Goal: Task Accomplishment & Management: Use online tool/utility

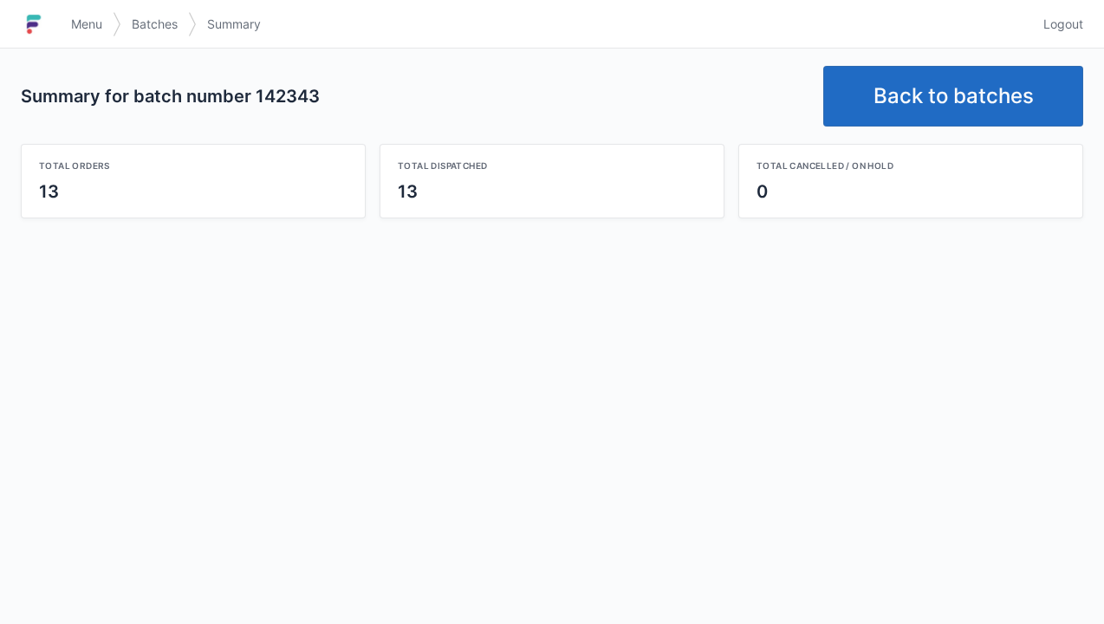
click at [959, 107] on link "Back to batches" at bounding box center [953, 96] width 260 height 61
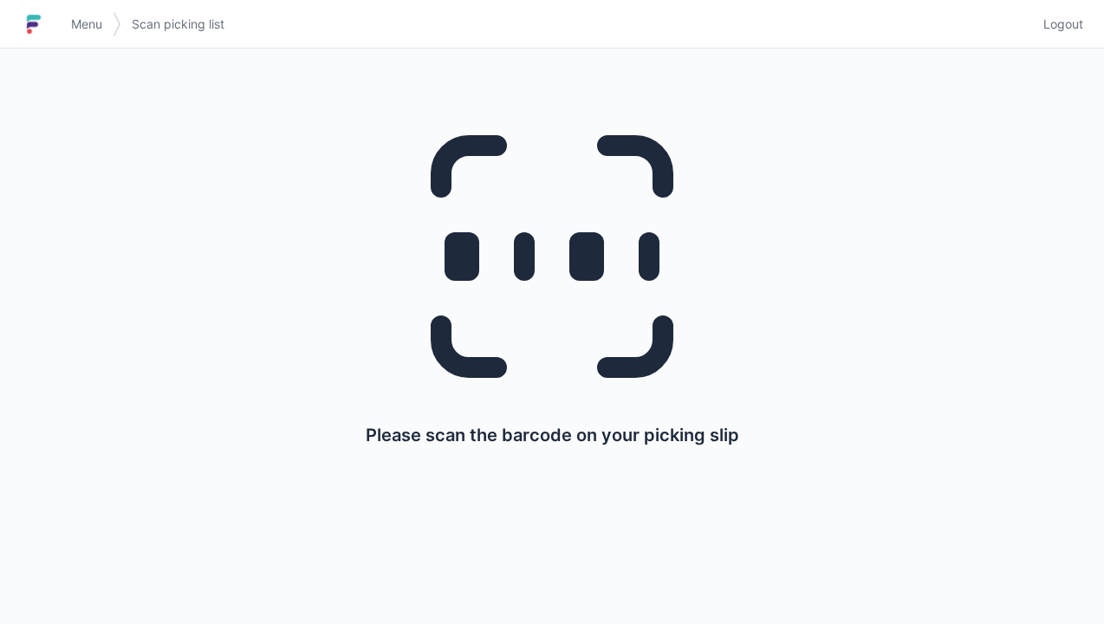
click at [1073, 38] on link "Logout" at bounding box center [1058, 24] width 50 height 31
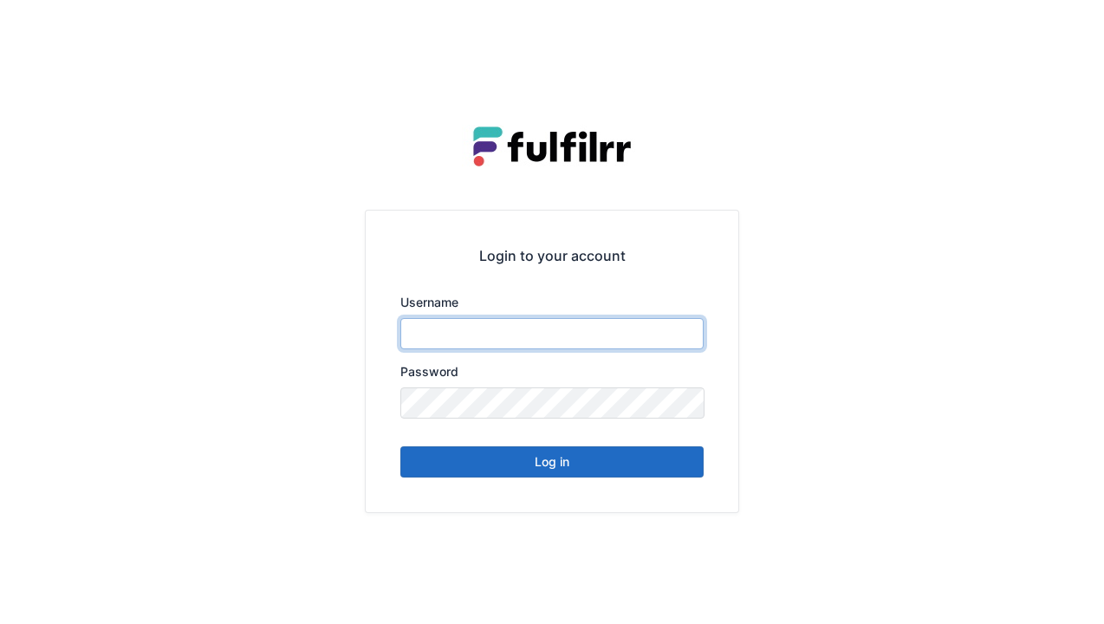
type input "******"
click at [577, 470] on button "Log in" at bounding box center [551, 461] width 303 height 31
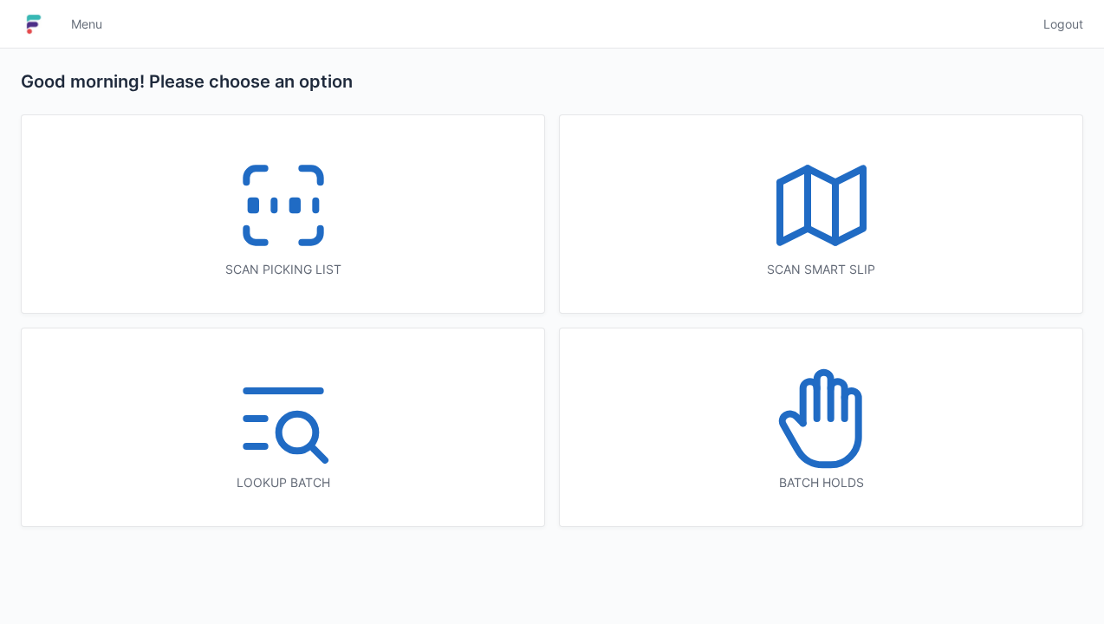
click at [414, 265] on div "Scan picking list" at bounding box center [282, 269] width 453 height 17
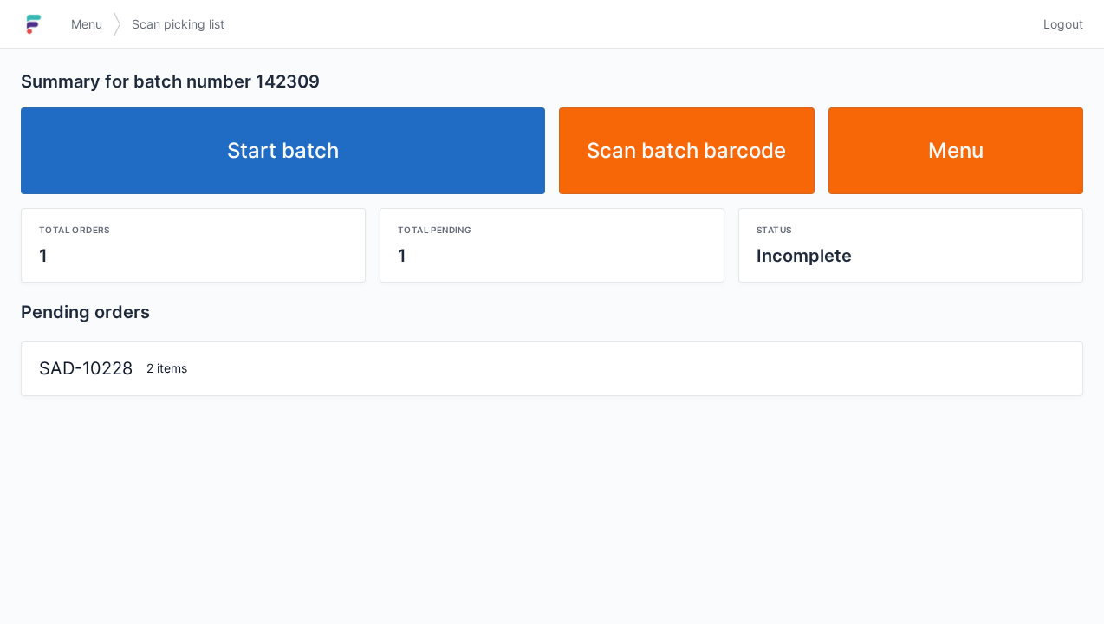
click at [477, 172] on link "Start batch" at bounding box center [283, 150] width 524 height 87
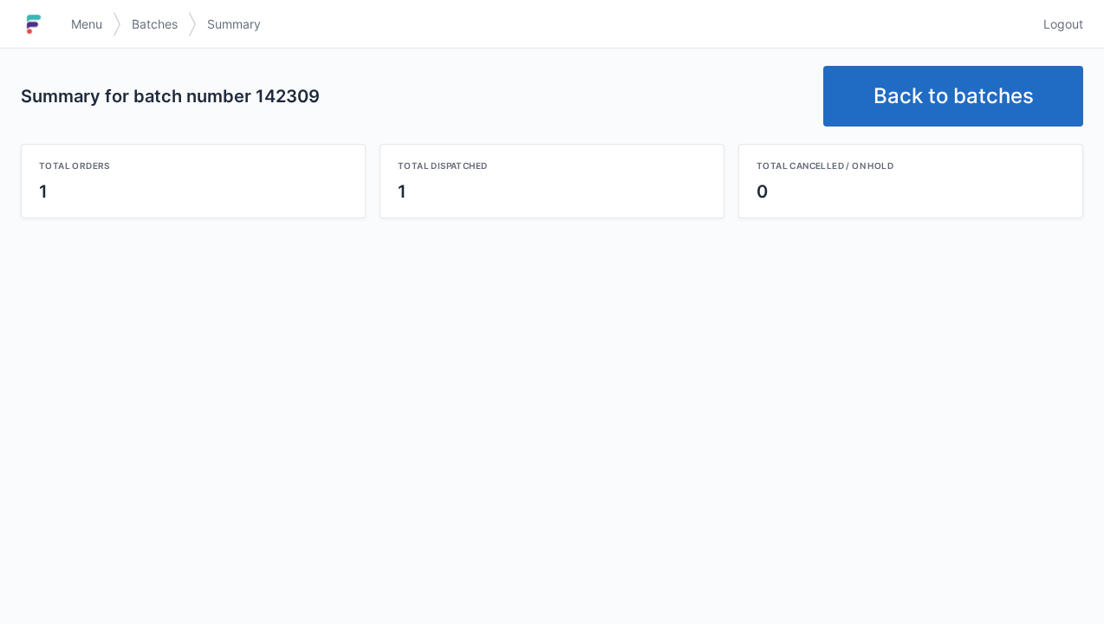
click at [984, 106] on link "Back to batches" at bounding box center [953, 96] width 260 height 61
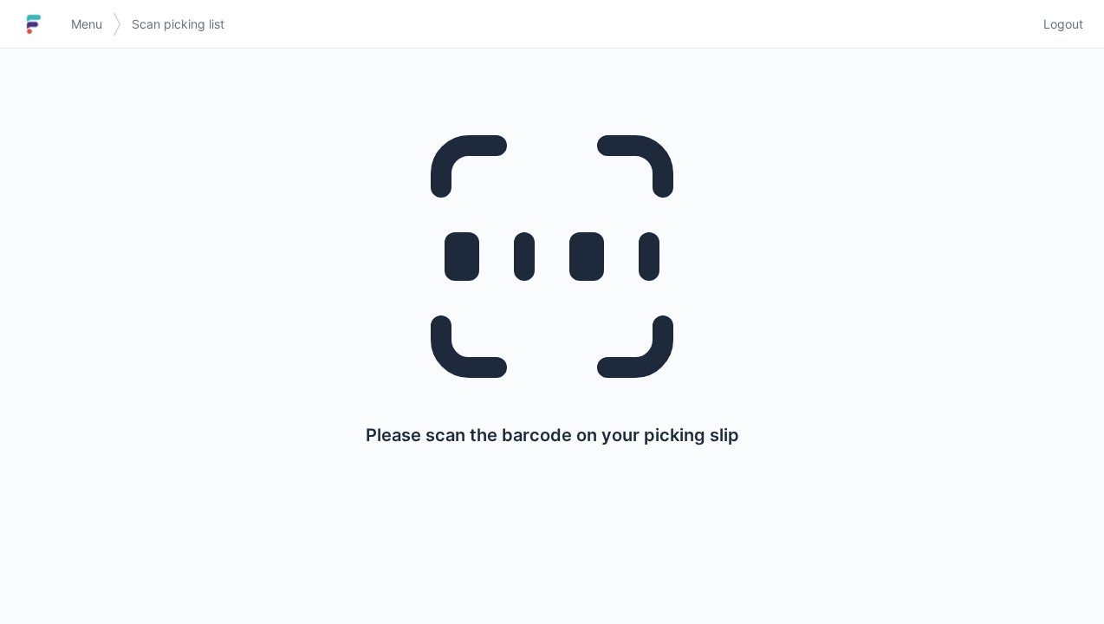
click at [1080, 32] on span "Logout" at bounding box center [1063, 24] width 40 height 17
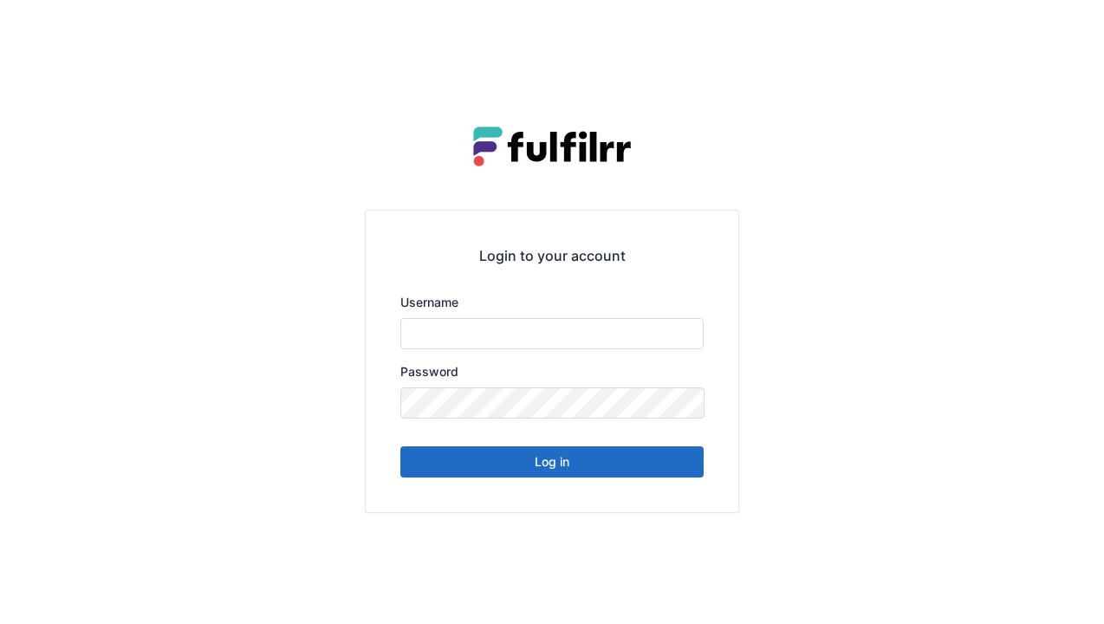
type input "******"
click at [591, 470] on button "Log in" at bounding box center [551, 461] width 303 height 31
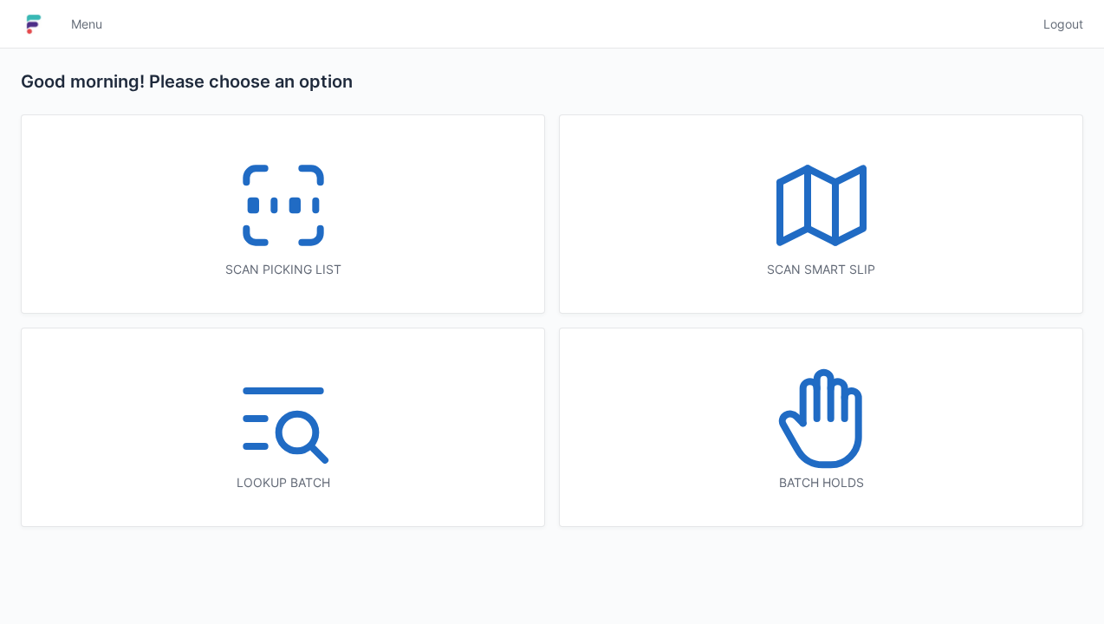
click at [317, 258] on icon at bounding box center [283, 205] width 111 height 111
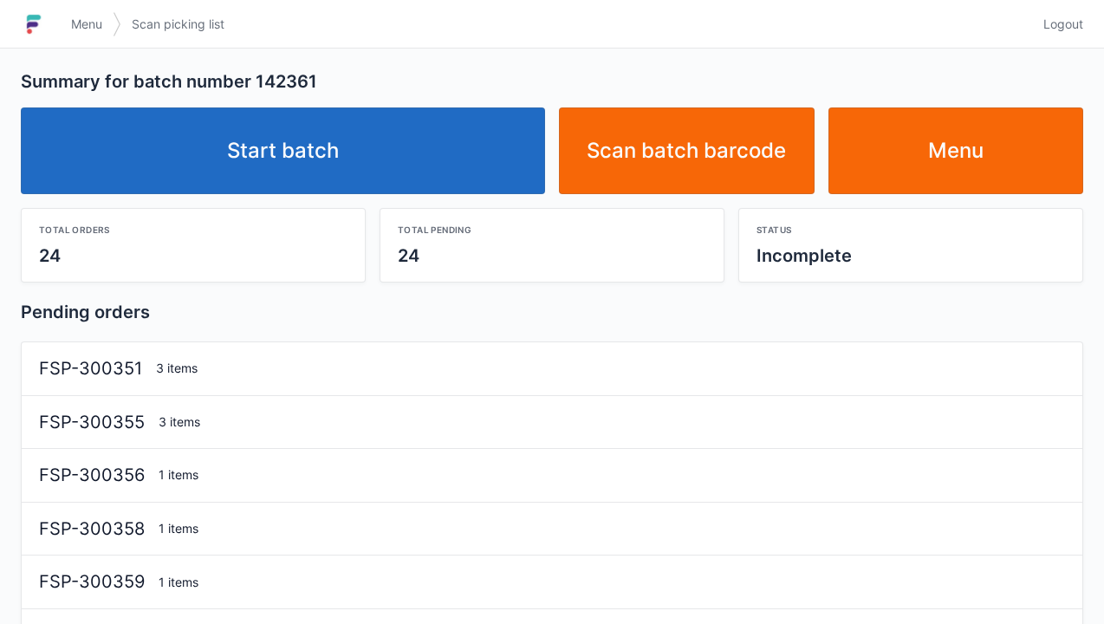
click at [470, 147] on link "Start batch" at bounding box center [283, 150] width 524 height 87
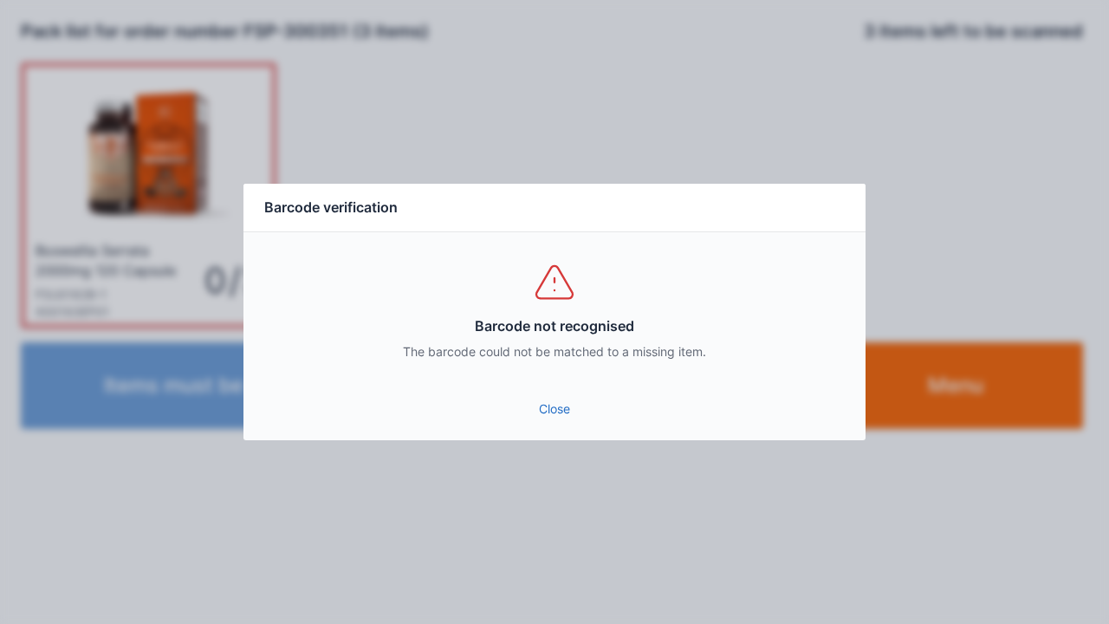
click at [561, 406] on link "Close" at bounding box center [554, 408] width 594 height 31
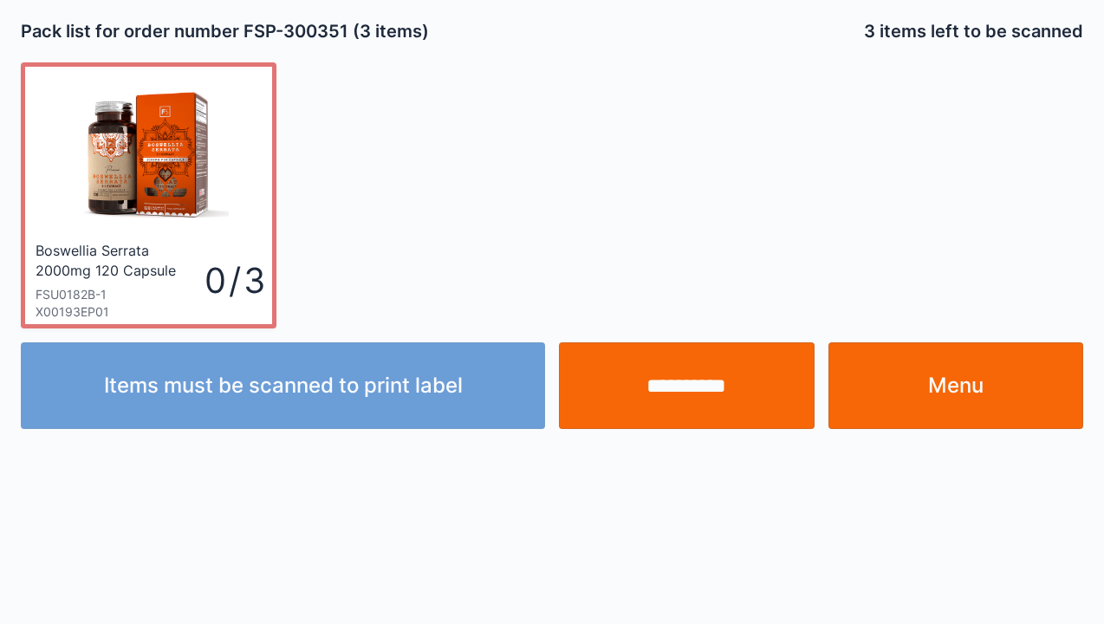
click at [217, 224] on img at bounding box center [148, 154] width 160 height 160
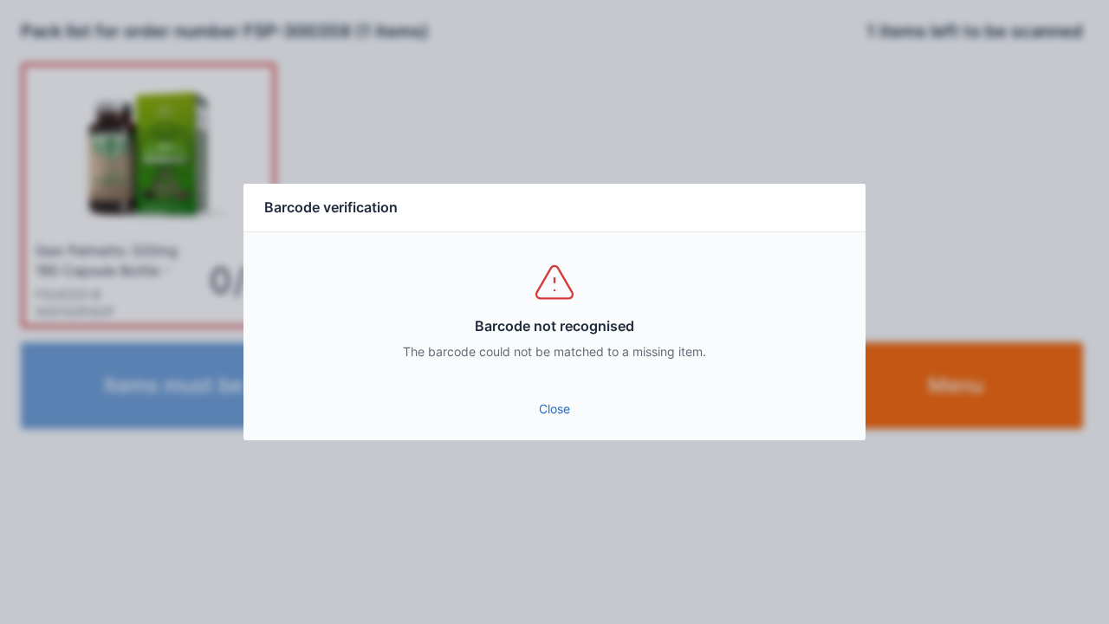
click at [571, 400] on link "Close" at bounding box center [554, 408] width 594 height 31
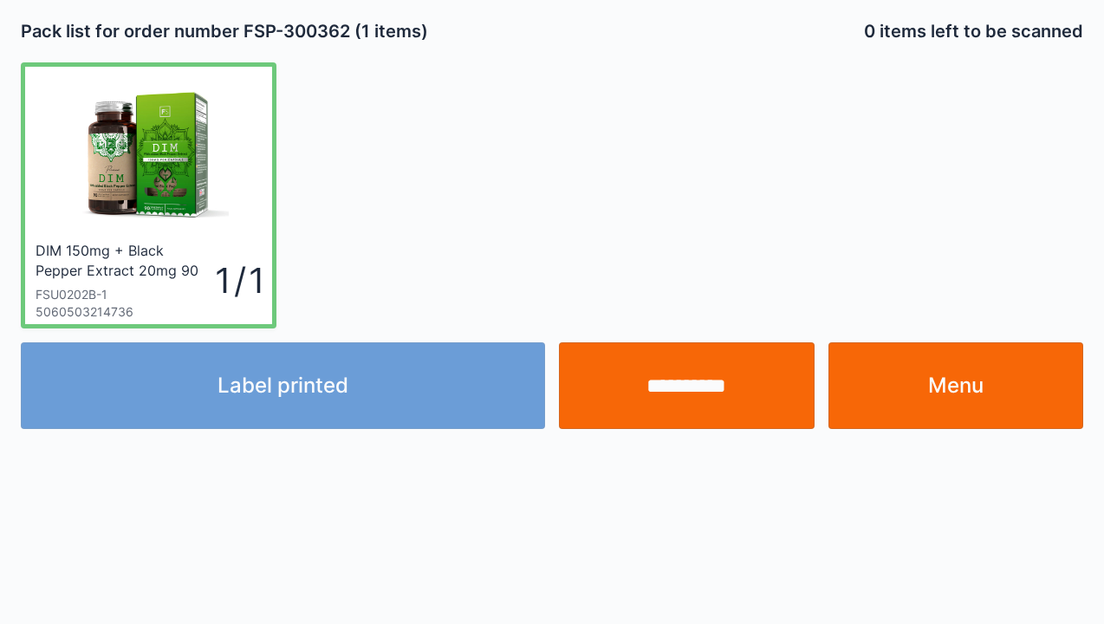
click at [934, 343] on link "Menu" at bounding box center [956, 385] width 256 height 87
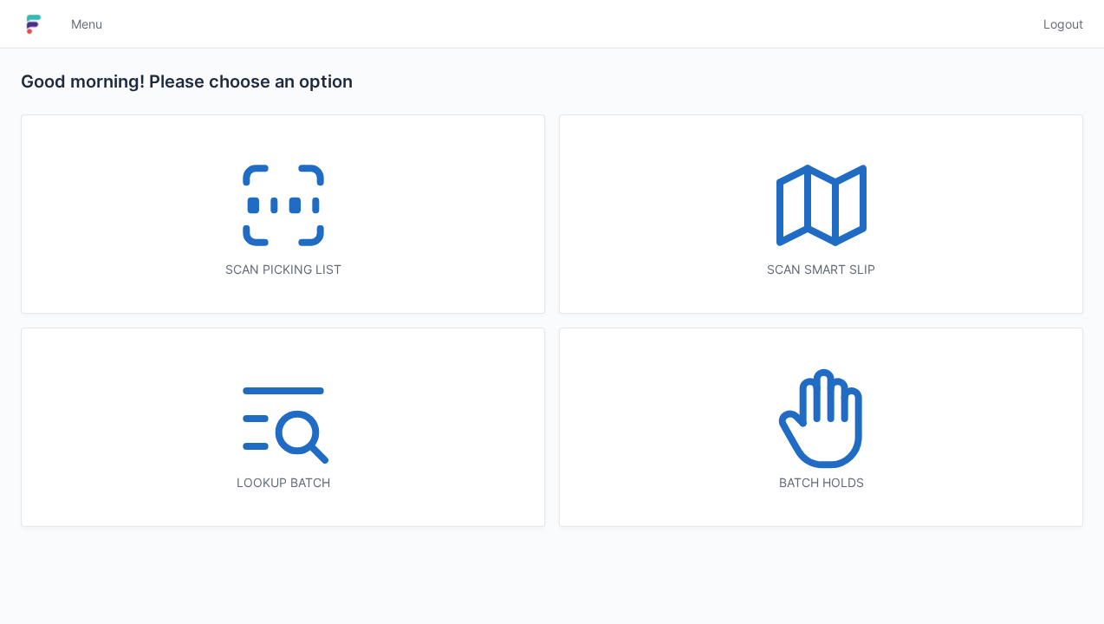
click at [277, 195] on icon at bounding box center [283, 205] width 111 height 111
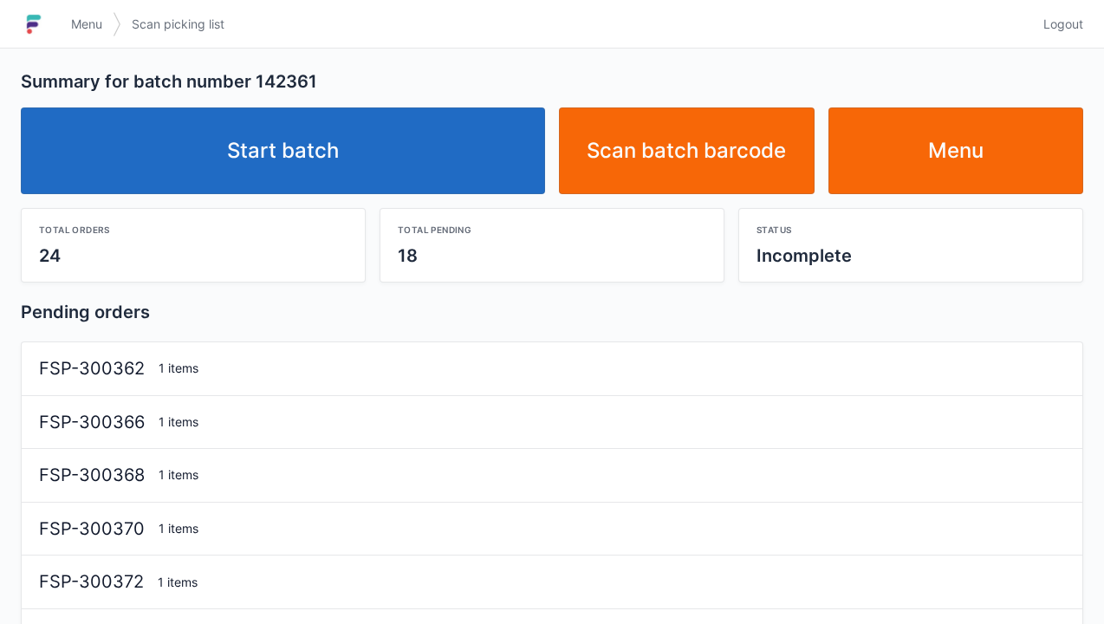
click at [447, 153] on link "Start batch" at bounding box center [283, 150] width 524 height 87
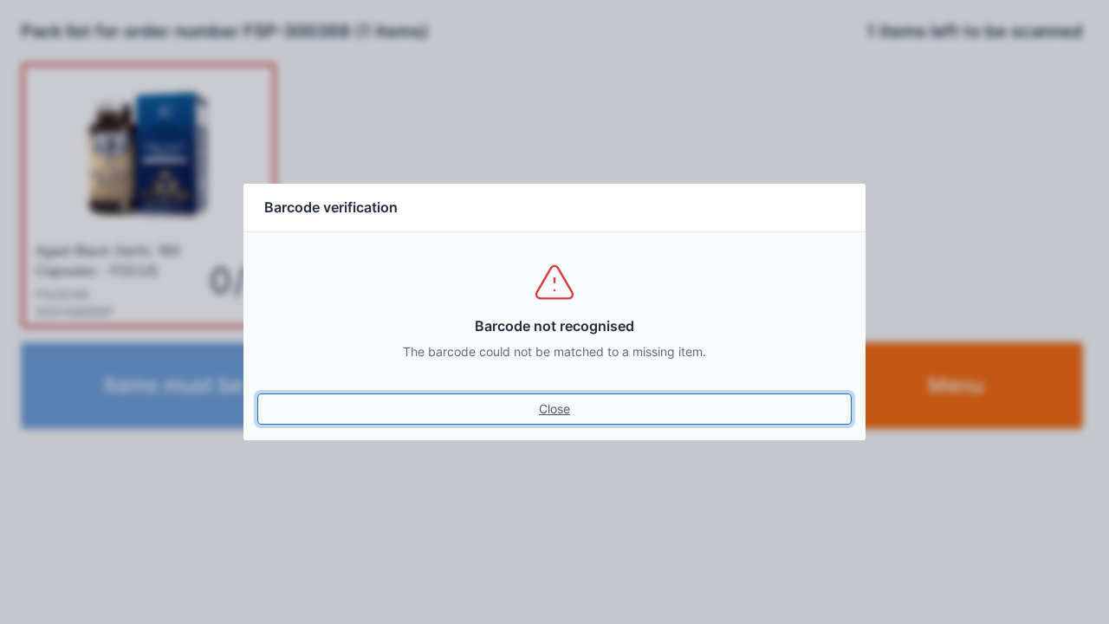
click at [561, 412] on link "Close" at bounding box center [554, 408] width 594 height 31
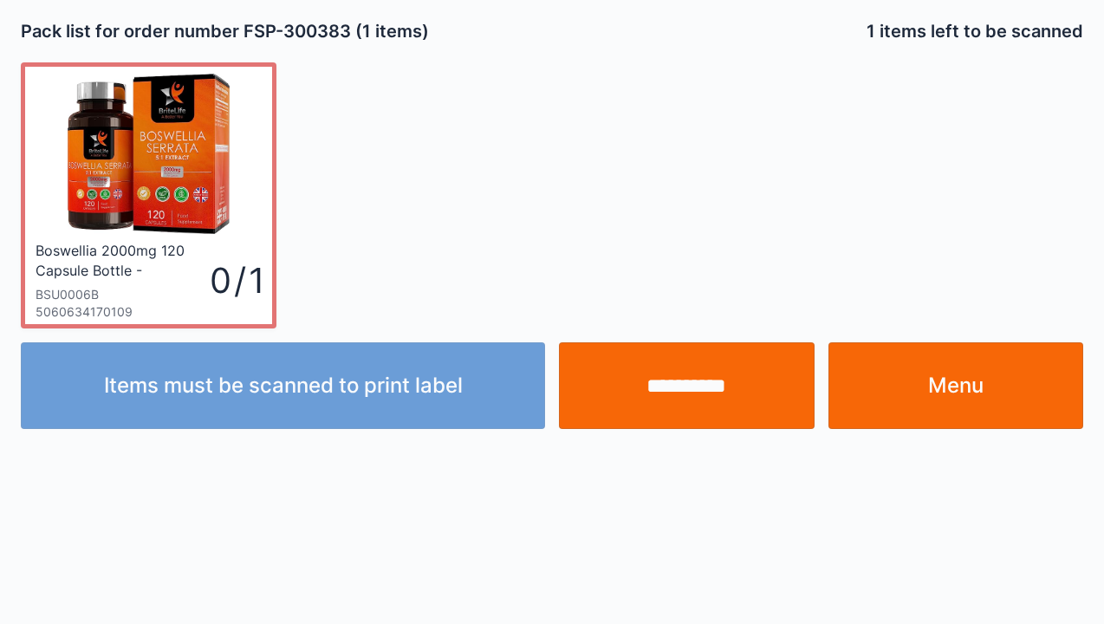
click at [210, 236] on div at bounding box center [148, 154] width 247 height 174
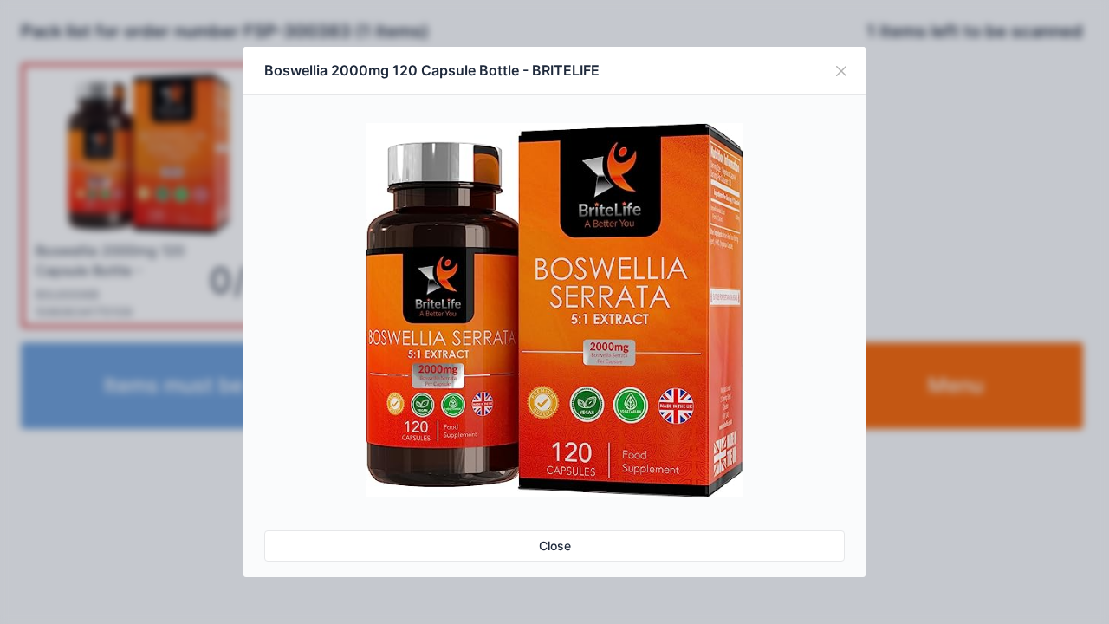
click at [958, 550] on div "Boswellia 2000mg 120 Capsule Bottle - BRITELIFE Close" at bounding box center [554, 312] width 1109 height 624
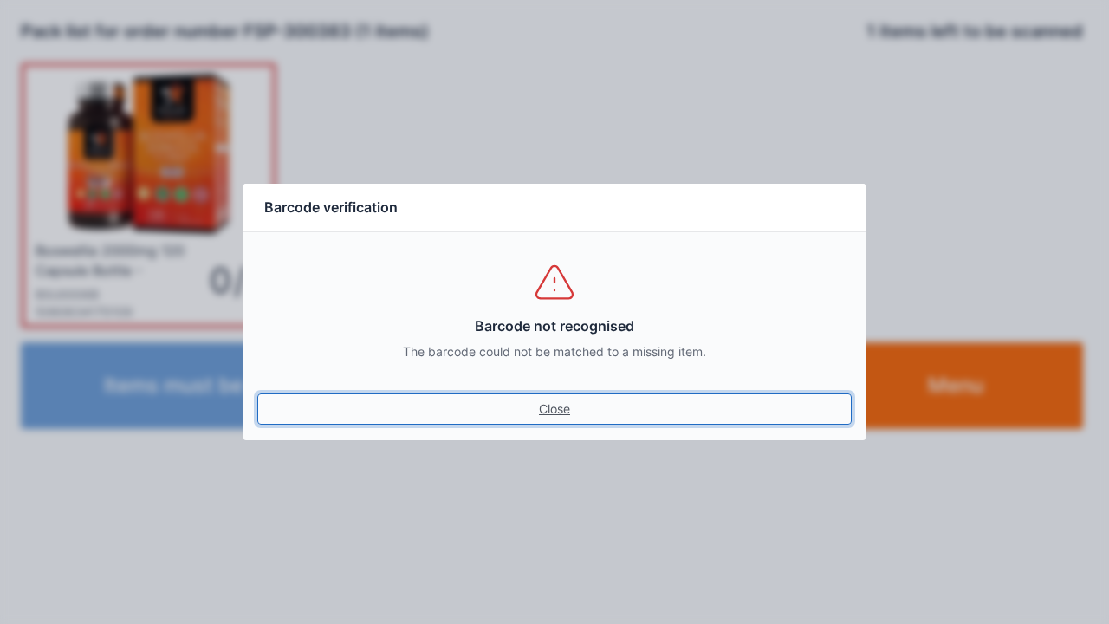
click at [570, 413] on link "Close" at bounding box center [554, 408] width 594 height 31
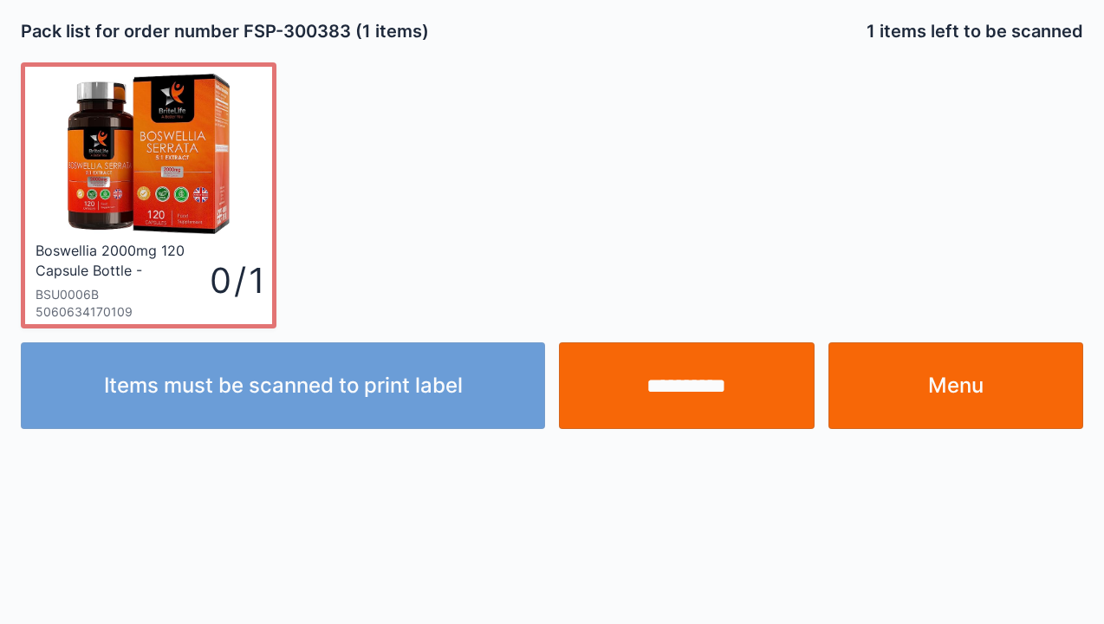
click at [184, 238] on div at bounding box center [148, 154] width 247 height 174
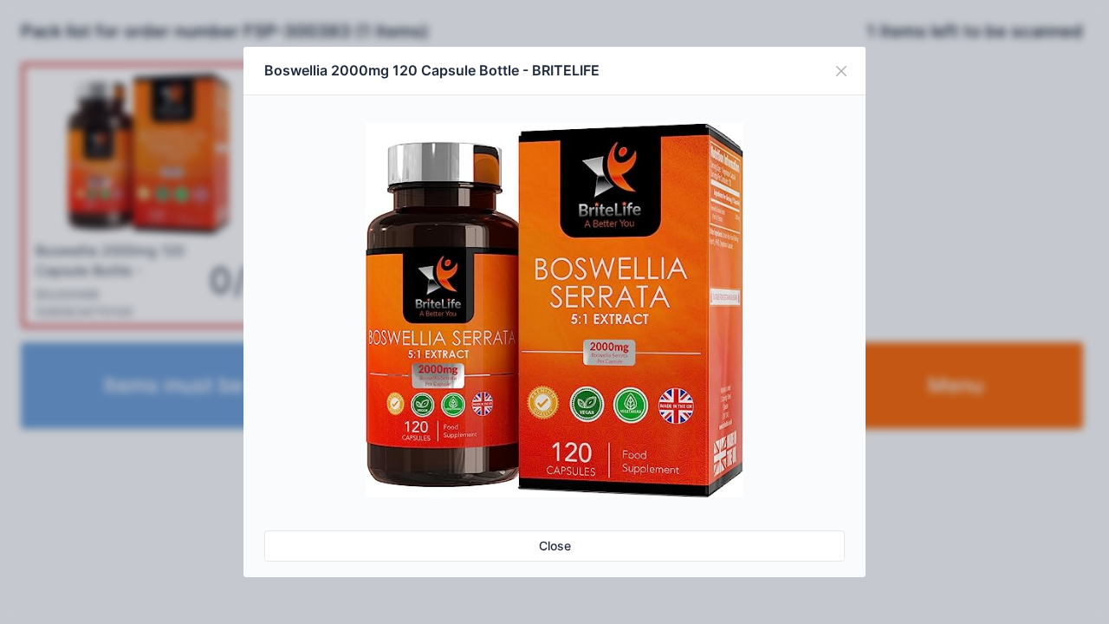
click at [550, 549] on link "Close" at bounding box center [554, 545] width 581 height 31
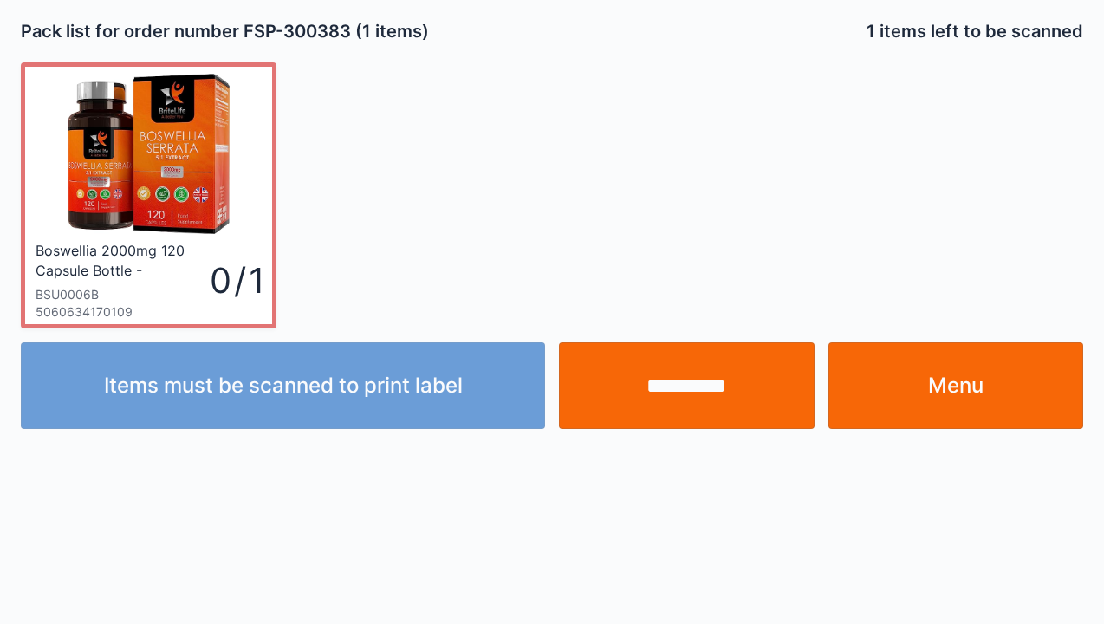
click at [708, 392] on input "**********" at bounding box center [687, 385] width 256 height 87
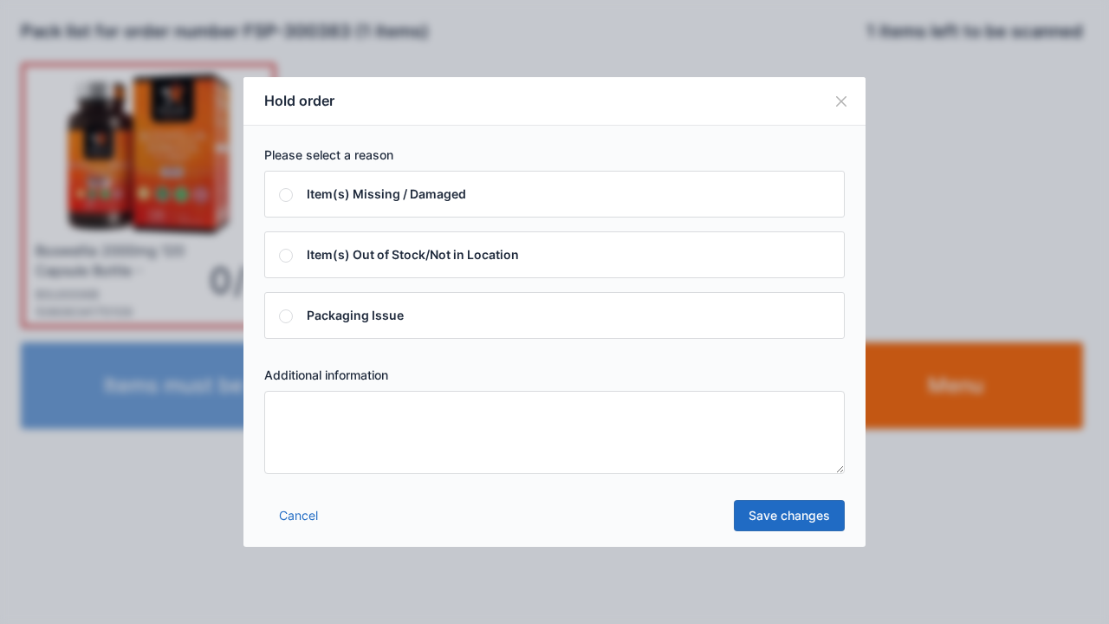
click at [463, 461] on textarea at bounding box center [554, 432] width 581 height 83
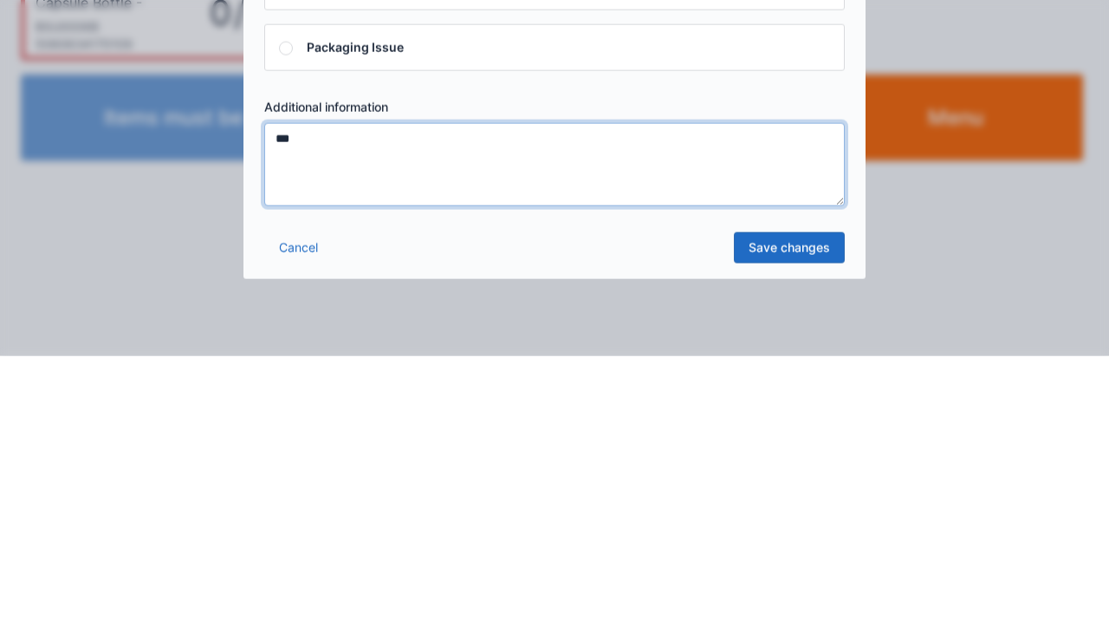
type textarea "***"
click at [776, 525] on link "Save changes" at bounding box center [789, 515] width 111 height 31
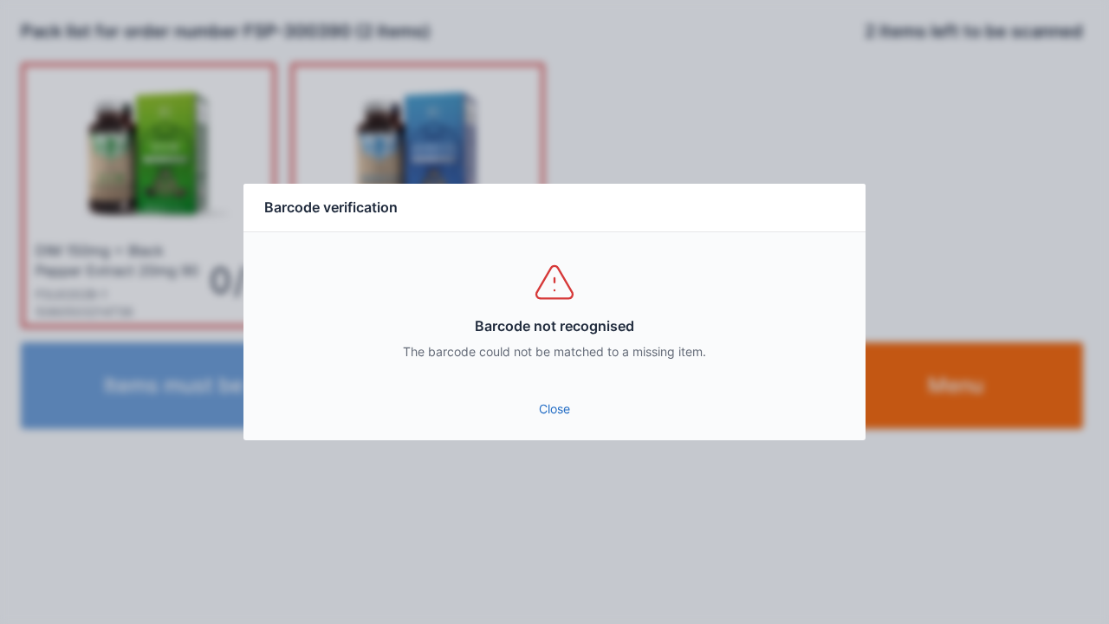
click at [554, 413] on link "Close" at bounding box center [554, 408] width 594 height 31
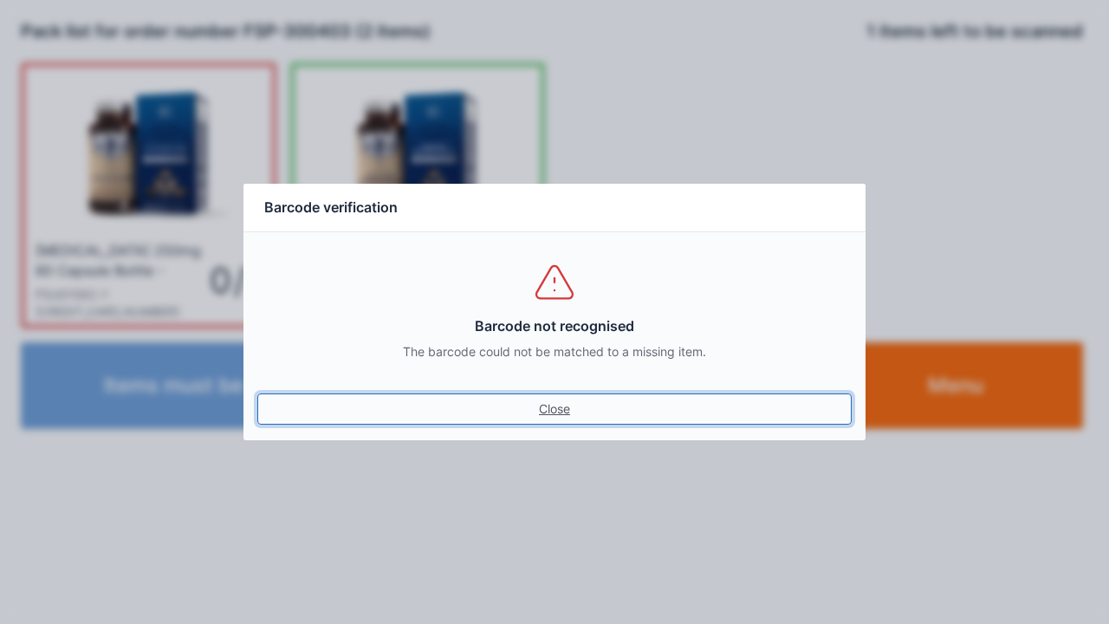
click at [560, 397] on link "Close" at bounding box center [554, 408] width 594 height 31
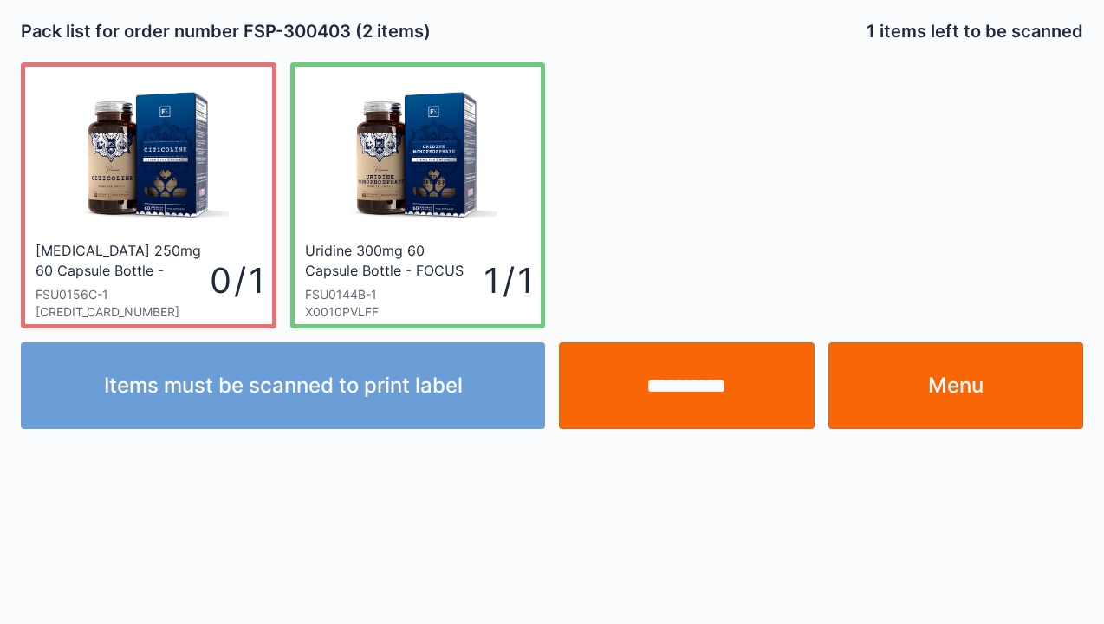
click at [210, 273] on div "0 / 1" at bounding box center [236, 280] width 52 height 49
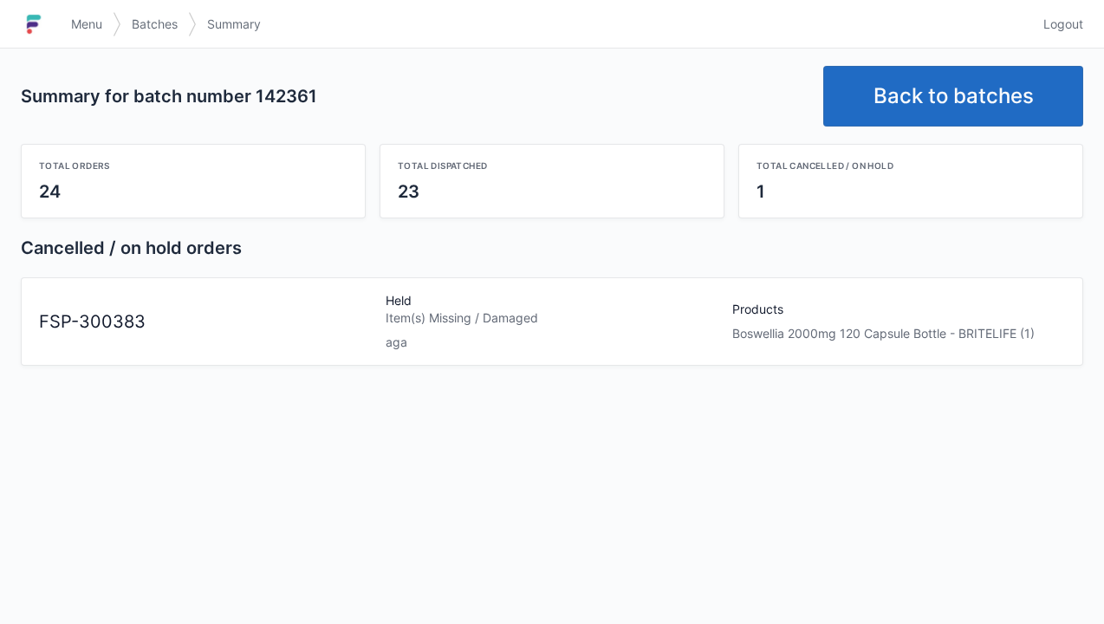
click at [930, 100] on link "Back to batches" at bounding box center [953, 96] width 260 height 61
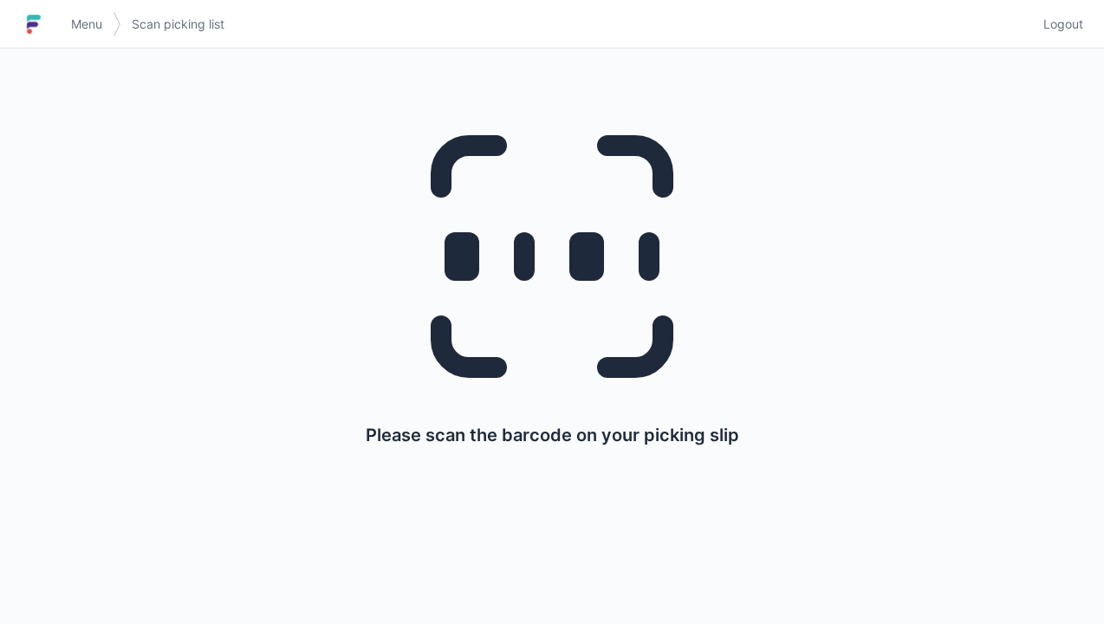
click at [1052, 26] on span "Logout" at bounding box center [1063, 24] width 40 height 17
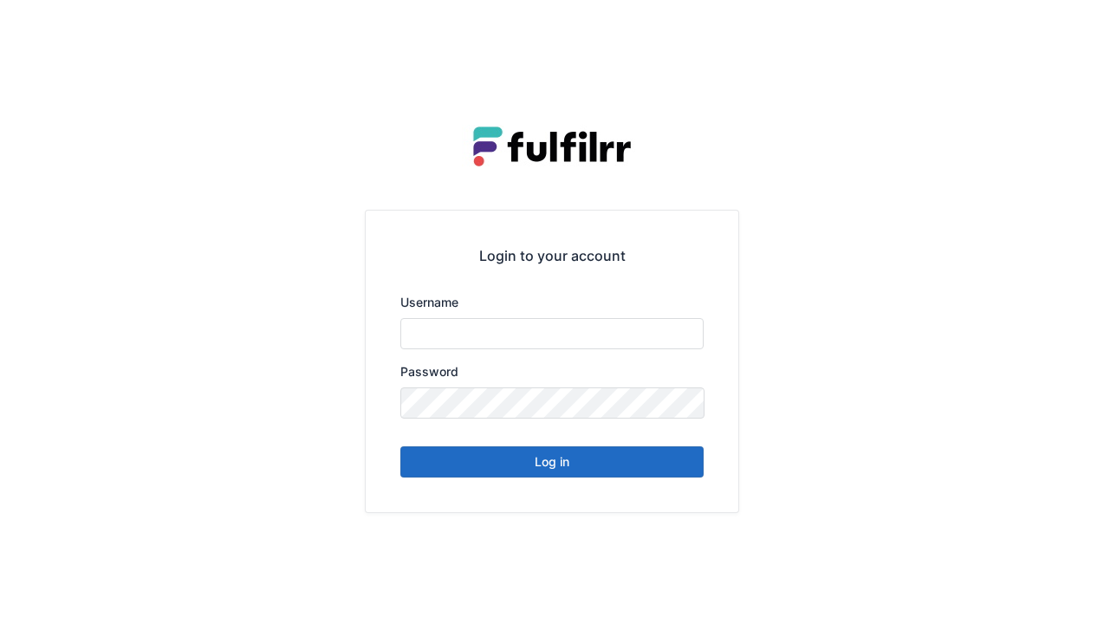
type input "******"
click at [666, 475] on button "Log in" at bounding box center [551, 461] width 303 height 31
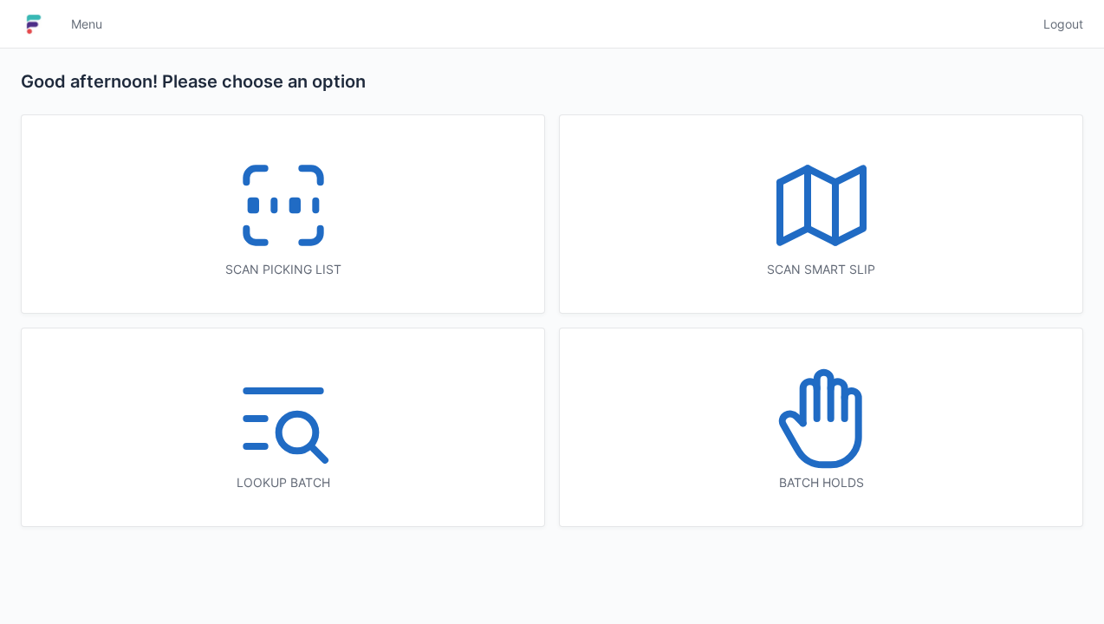
click at [897, 451] on div "Batch holds" at bounding box center [821, 427] width 522 height 198
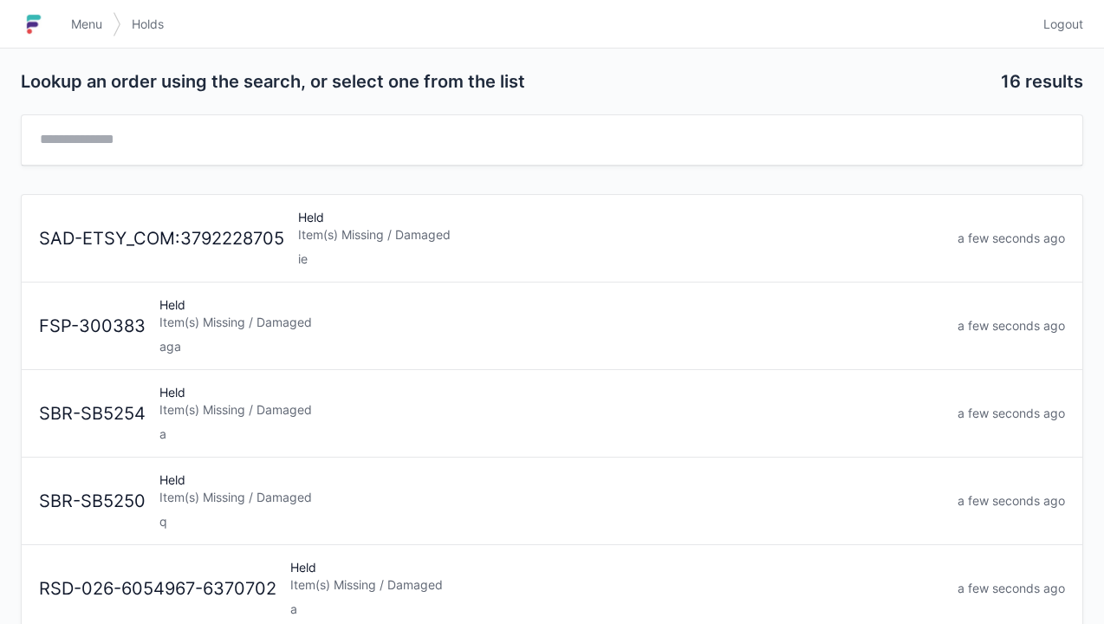
click at [477, 343] on div "aga" at bounding box center [551, 346] width 784 height 17
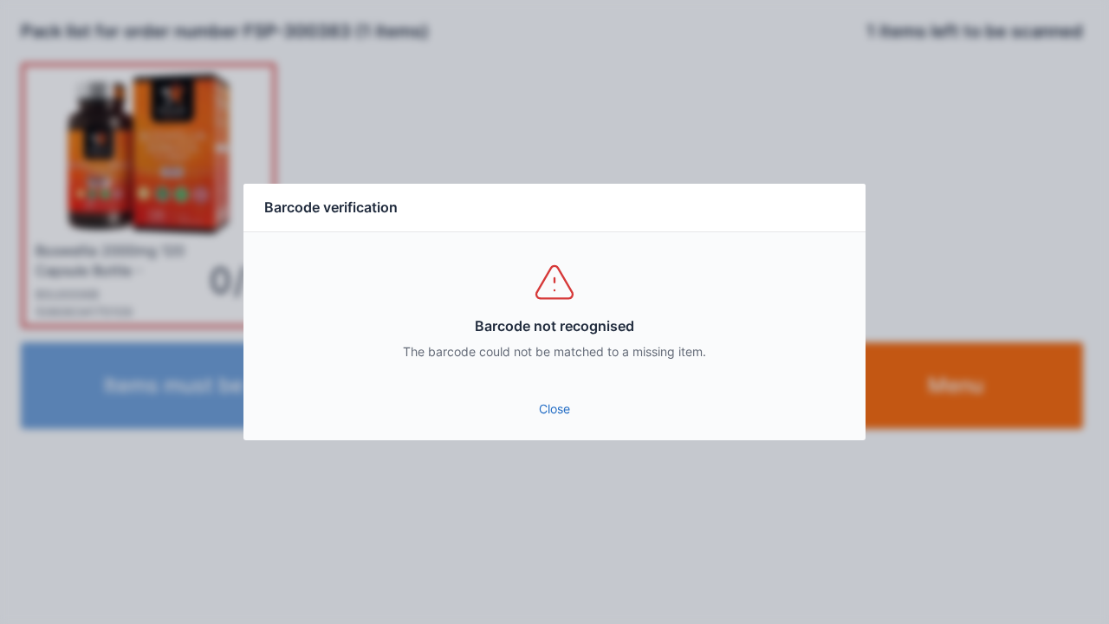
click at [544, 415] on link "Close" at bounding box center [554, 408] width 594 height 31
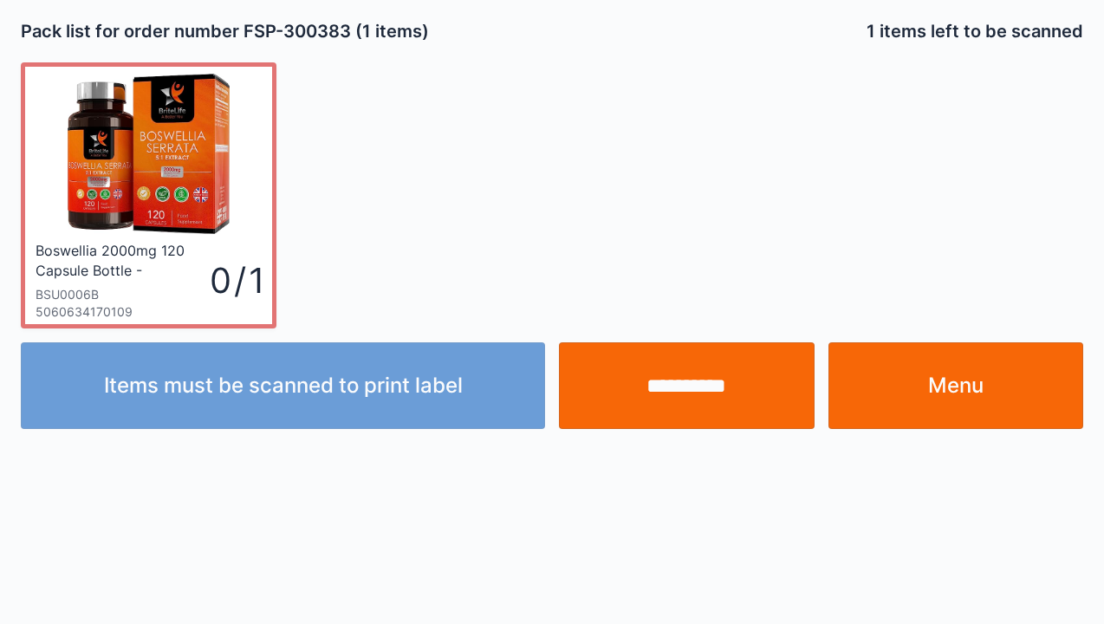
click at [927, 360] on link "Menu" at bounding box center [956, 385] width 256 height 87
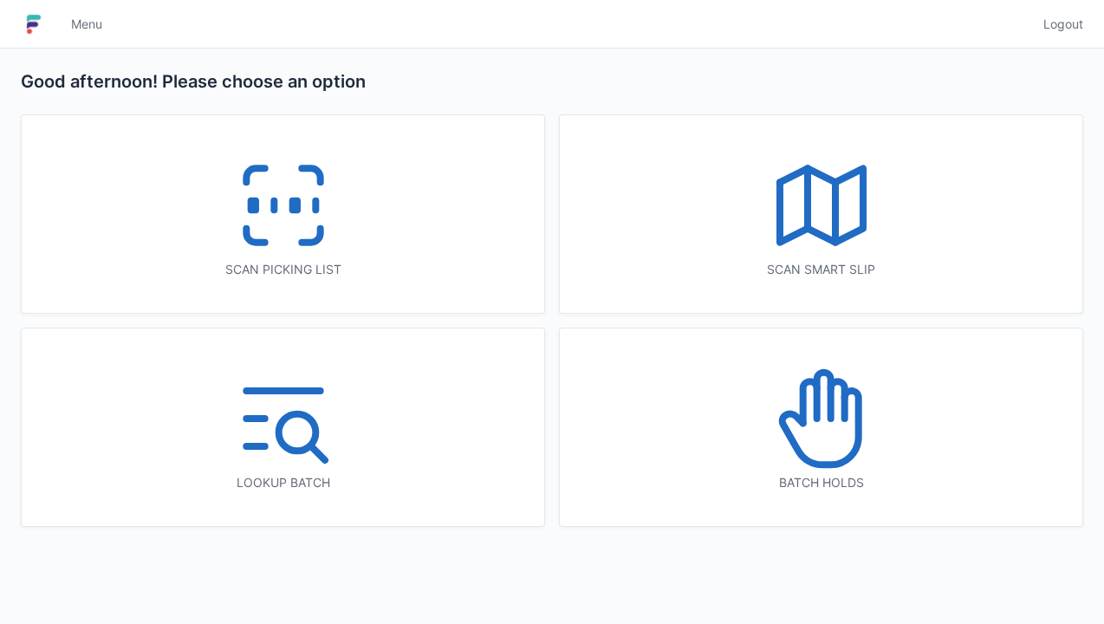
click at [356, 226] on div "Scan picking list" at bounding box center [283, 214] width 522 height 198
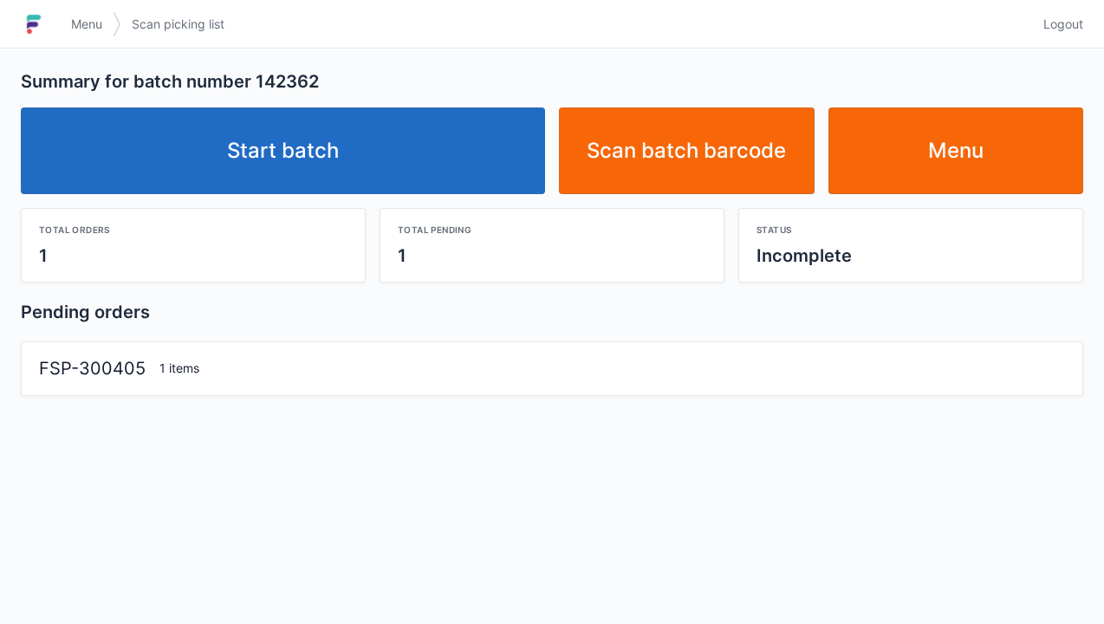
click at [458, 173] on link "Start batch" at bounding box center [283, 150] width 524 height 87
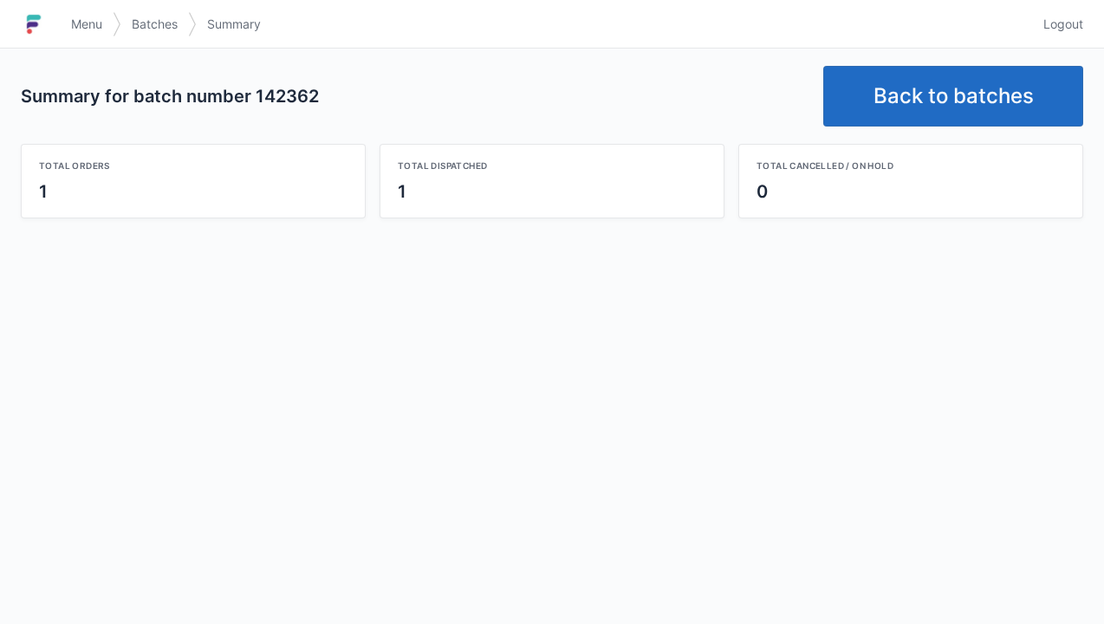
click at [1003, 87] on link "Back to batches" at bounding box center [953, 96] width 260 height 61
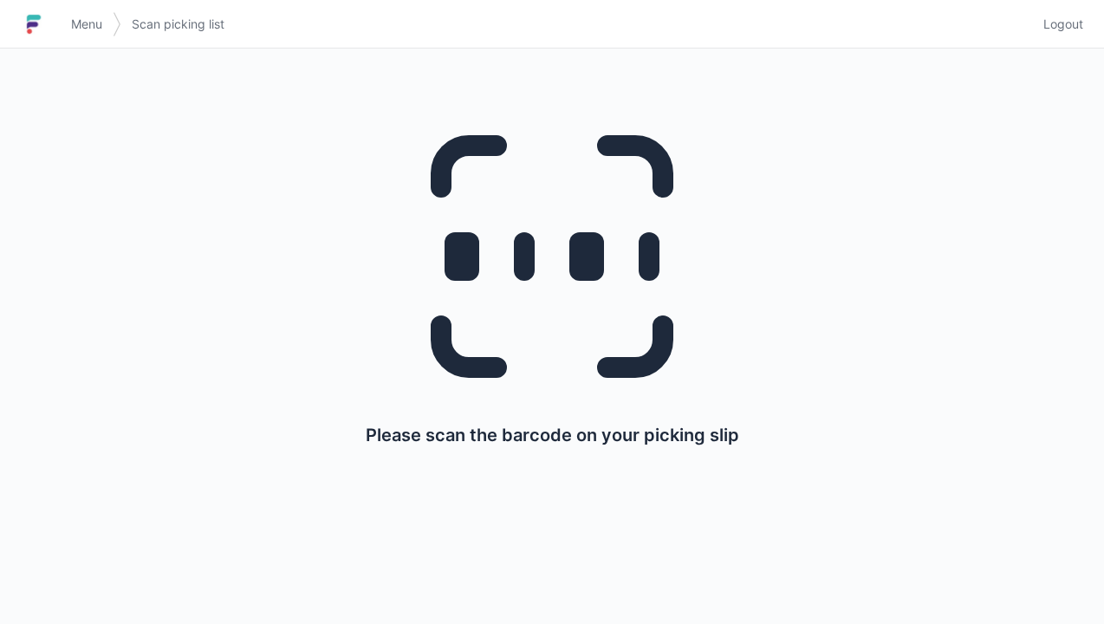
click at [1068, 38] on link "Logout" at bounding box center [1058, 24] width 50 height 31
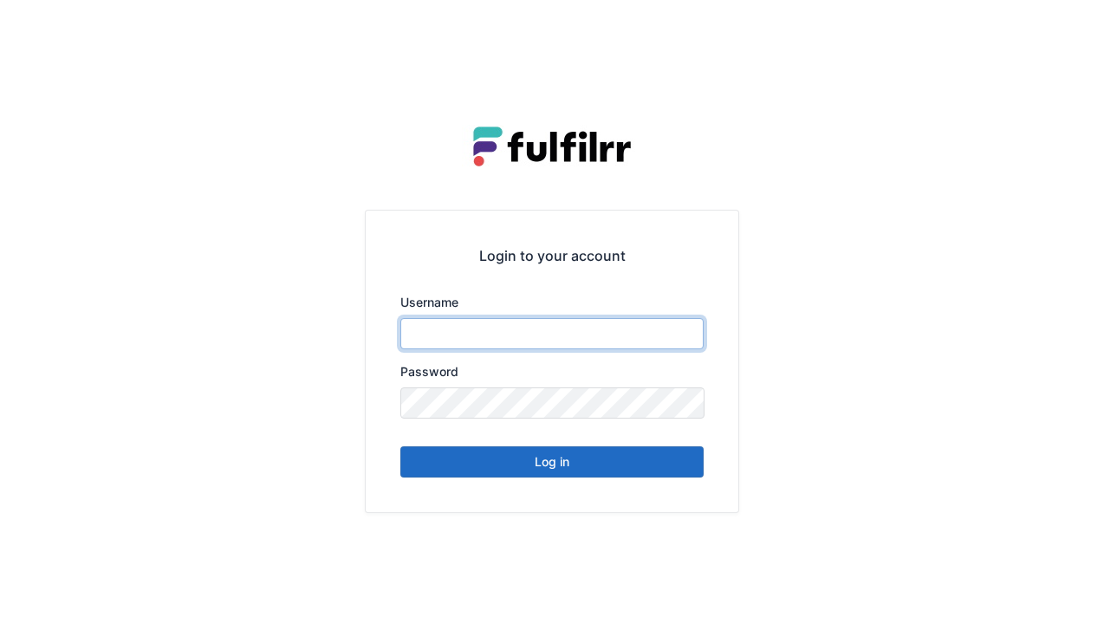
type input "******"
click at [669, 470] on button "Log in" at bounding box center [551, 461] width 303 height 31
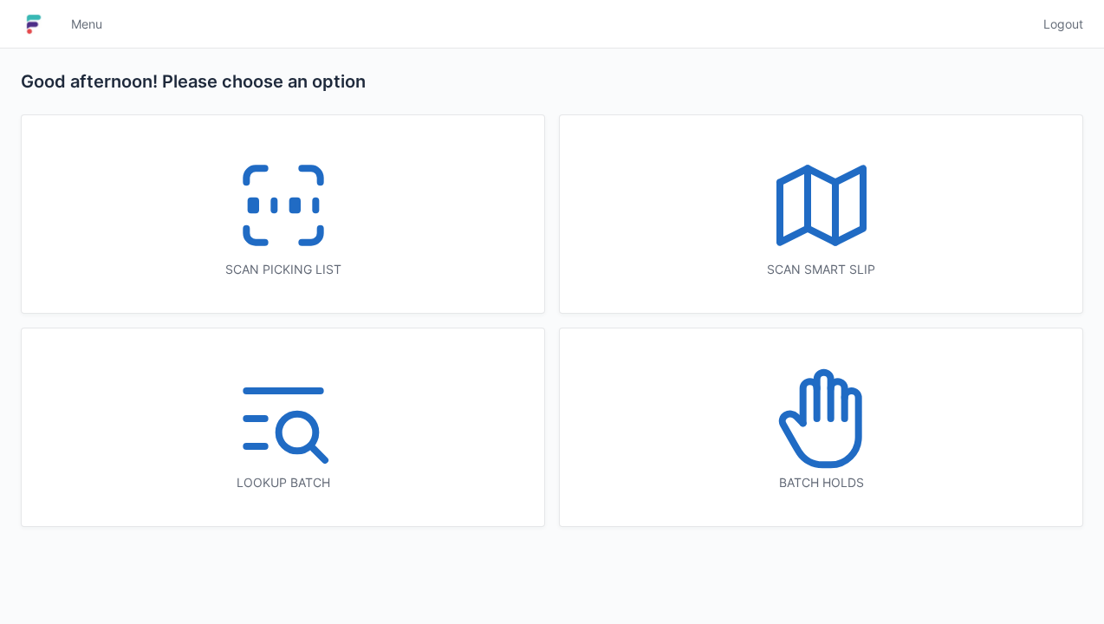
click at [863, 470] on icon at bounding box center [821, 418] width 111 height 111
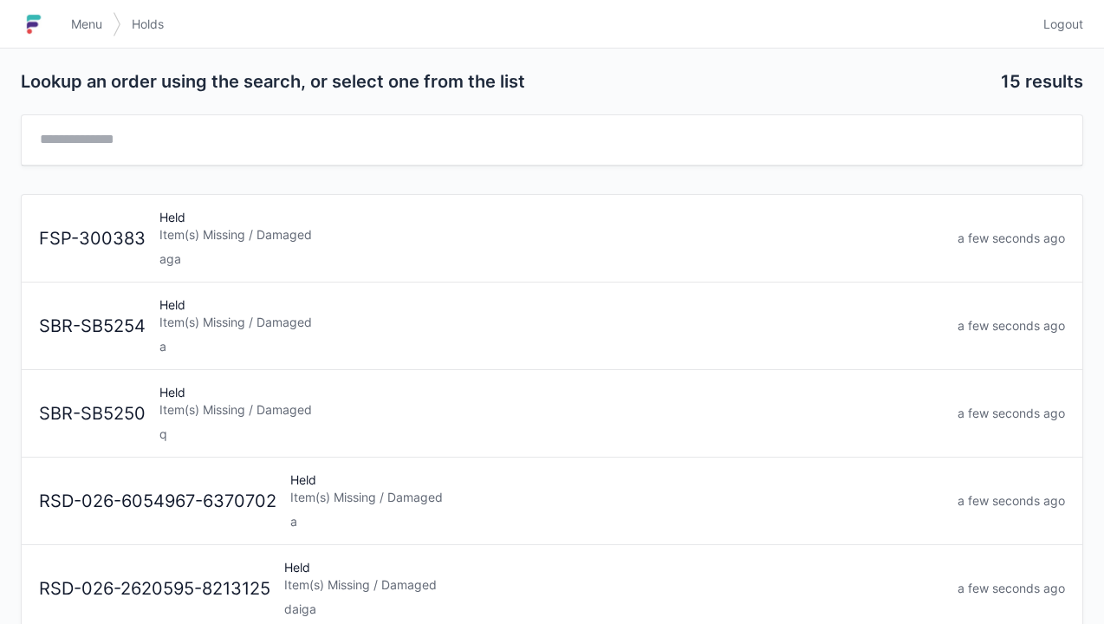
click at [529, 263] on div "aga" at bounding box center [551, 258] width 784 height 17
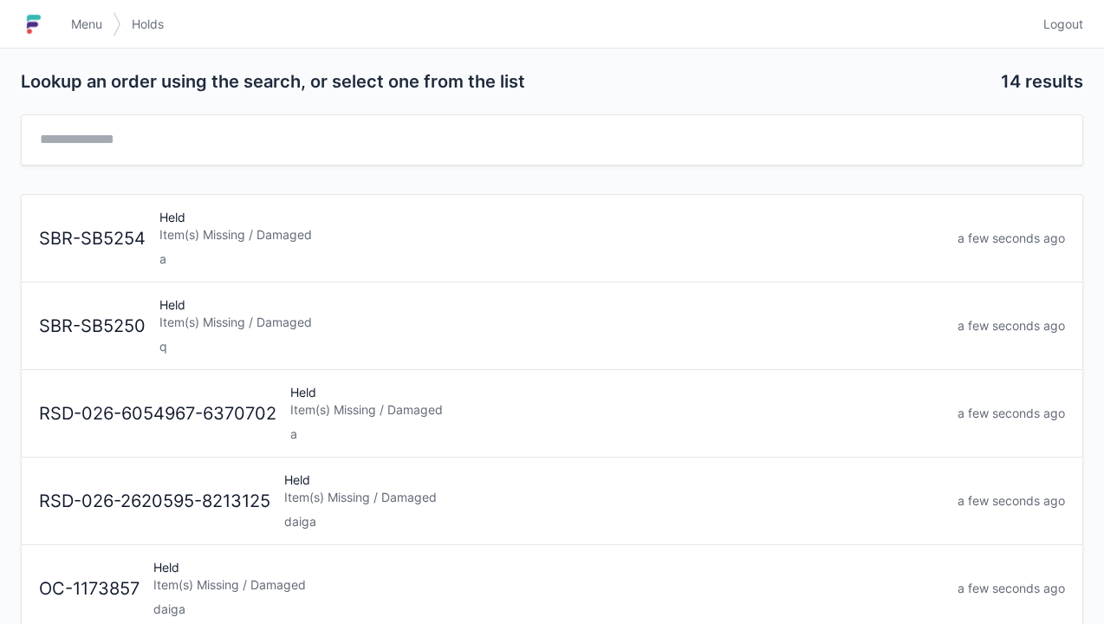
click at [1093, 22] on div "Menu Holds Logout" at bounding box center [552, 24] width 1104 height 42
click at [1092, 42] on div "Menu Holds Logout" at bounding box center [552, 24] width 1104 height 42
click at [1073, 35] on link "Logout" at bounding box center [1058, 24] width 50 height 31
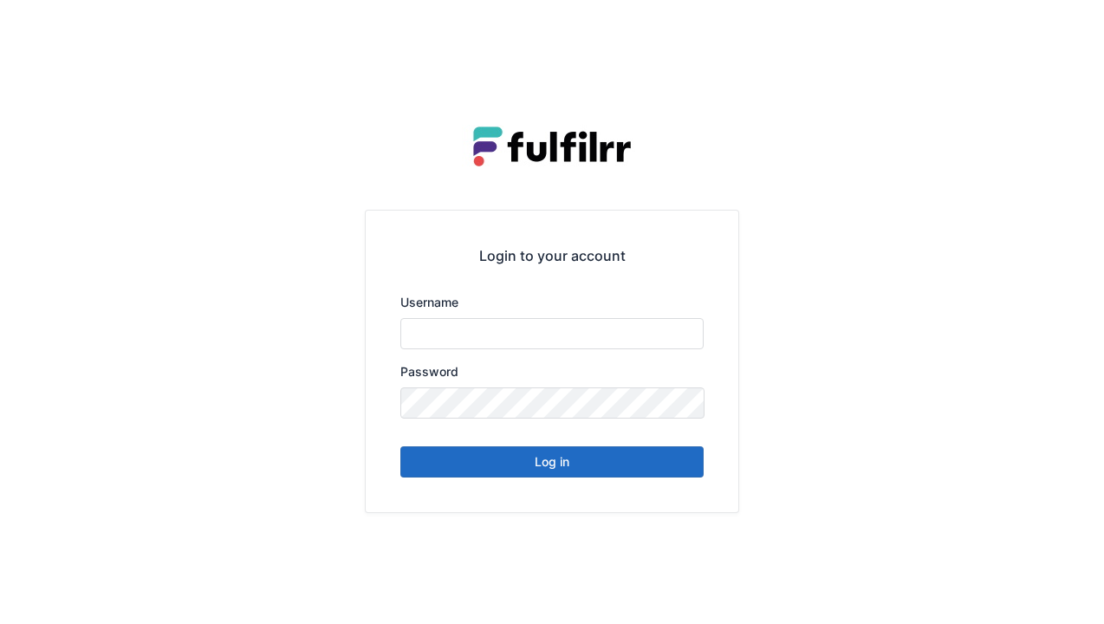
type input "******"
click at [650, 470] on button "Log in" at bounding box center [551, 461] width 303 height 31
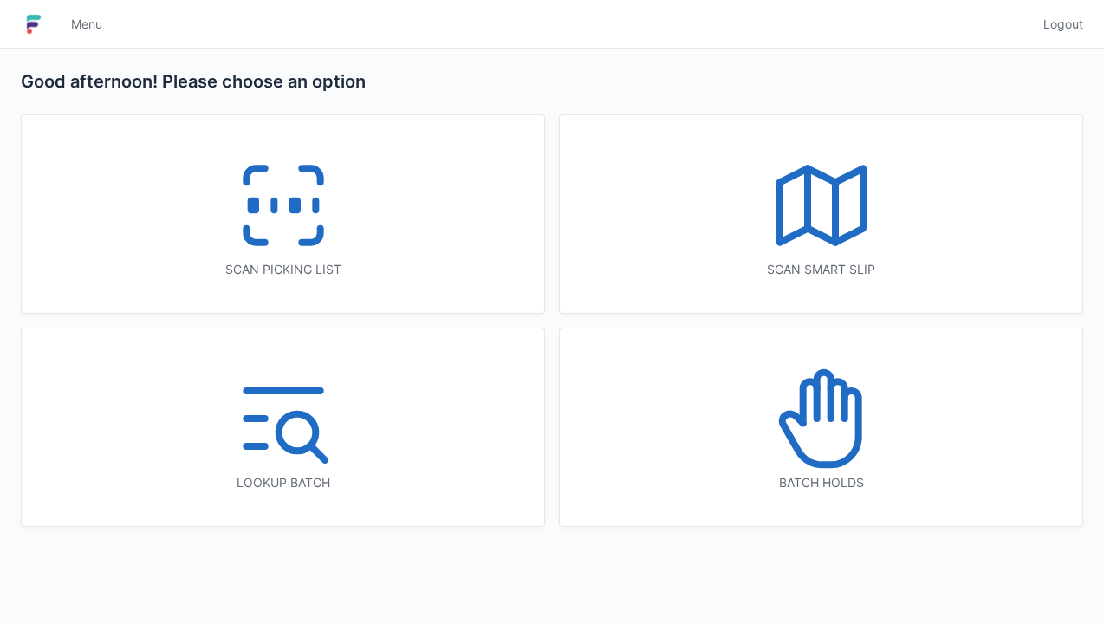
click at [360, 244] on div "Scan picking list" at bounding box center [283, 214] width 522 height 198
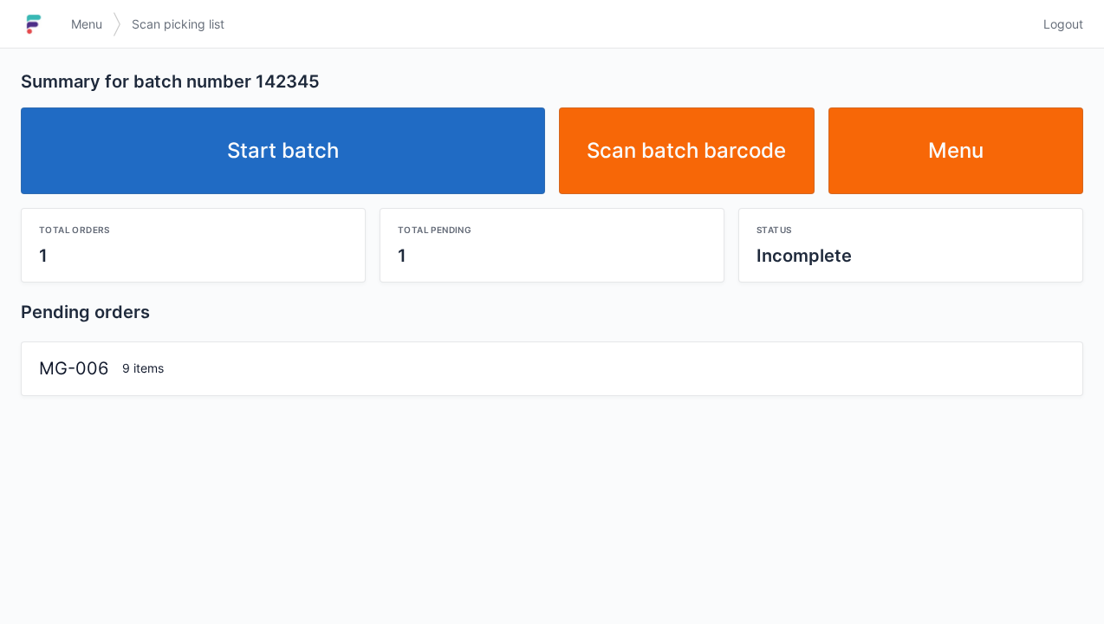
click at [466, 185] on link "Start batch" at bounding box center [283, 150] width 524 height 87
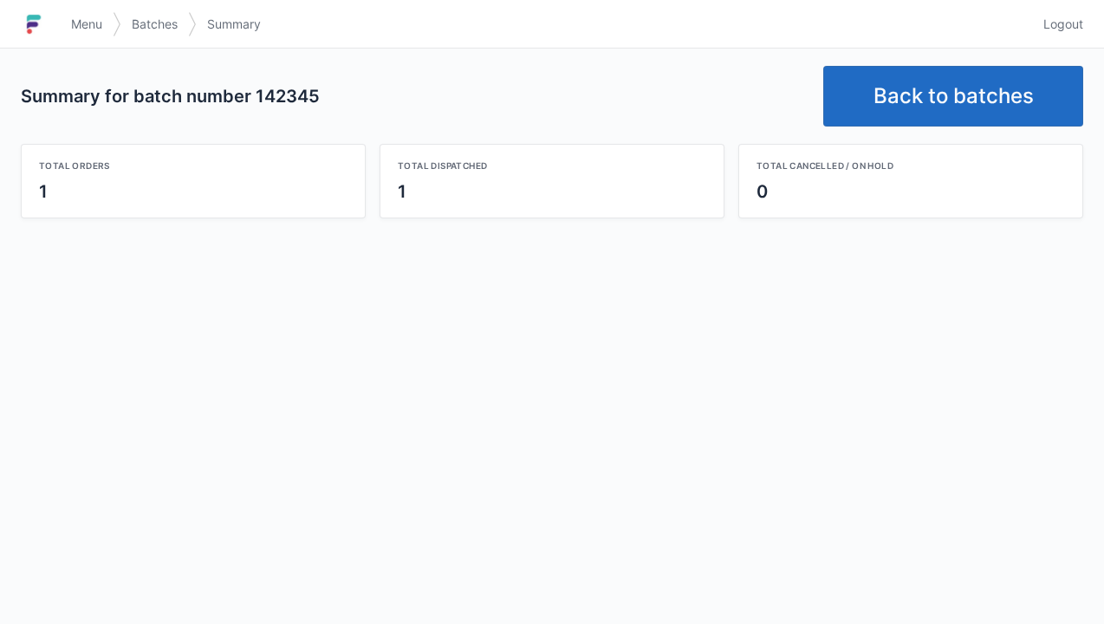
click at [950, 101] on link "Back to batches" at bounding box center [953, 96] width 260 height 61
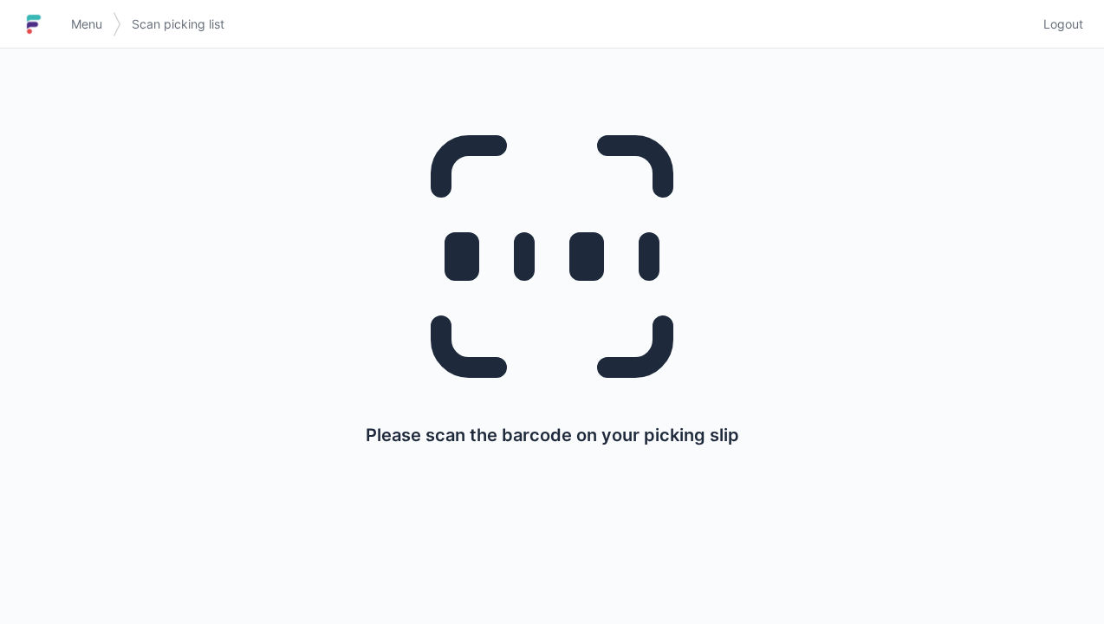
click at [1079, 35] on link "Logout" at bounding box center [1058, 24] width 50 height 31
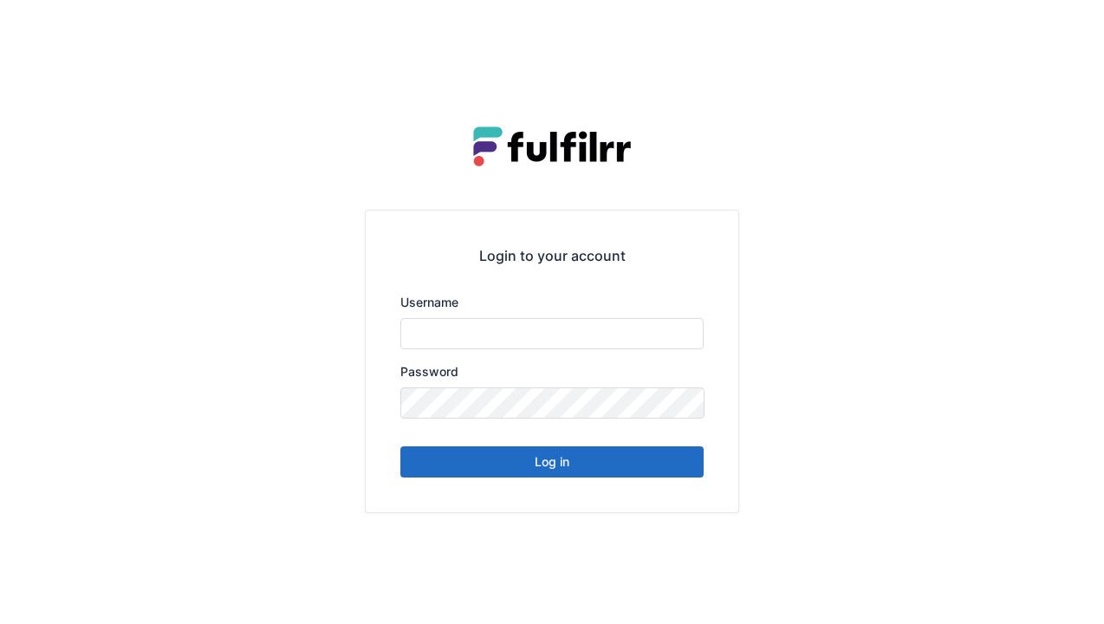
type input "******"
click at [652, 473] on button "Log in" at bounding box center [551, 461] width 303 height 31
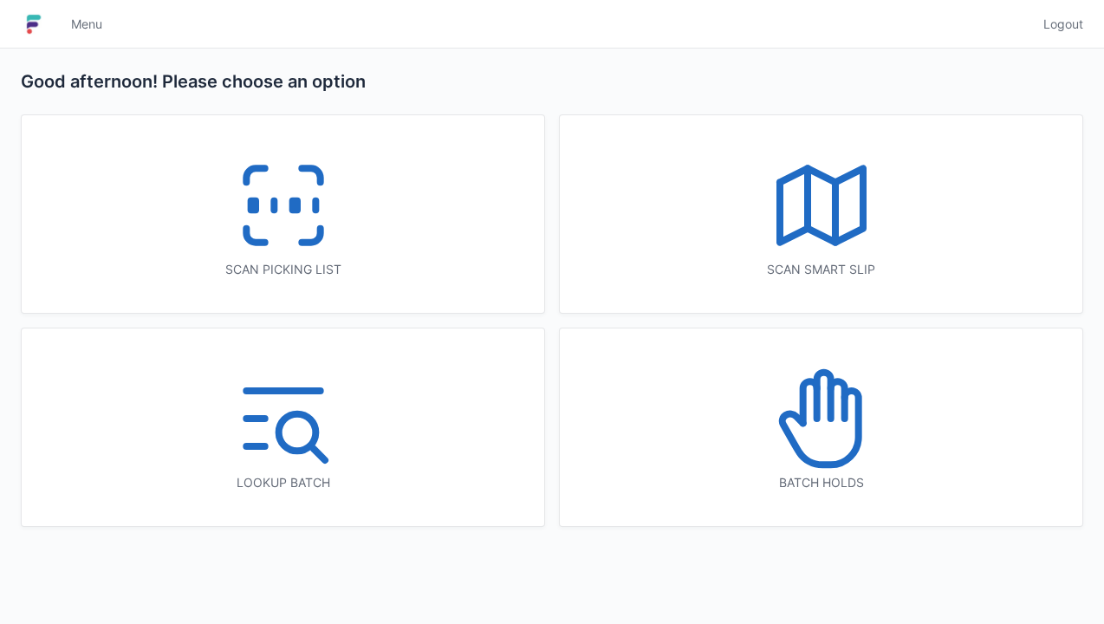
click at [419, 232] on div "Scan picking list" at bounding box center [283, 214] width 522 height 198
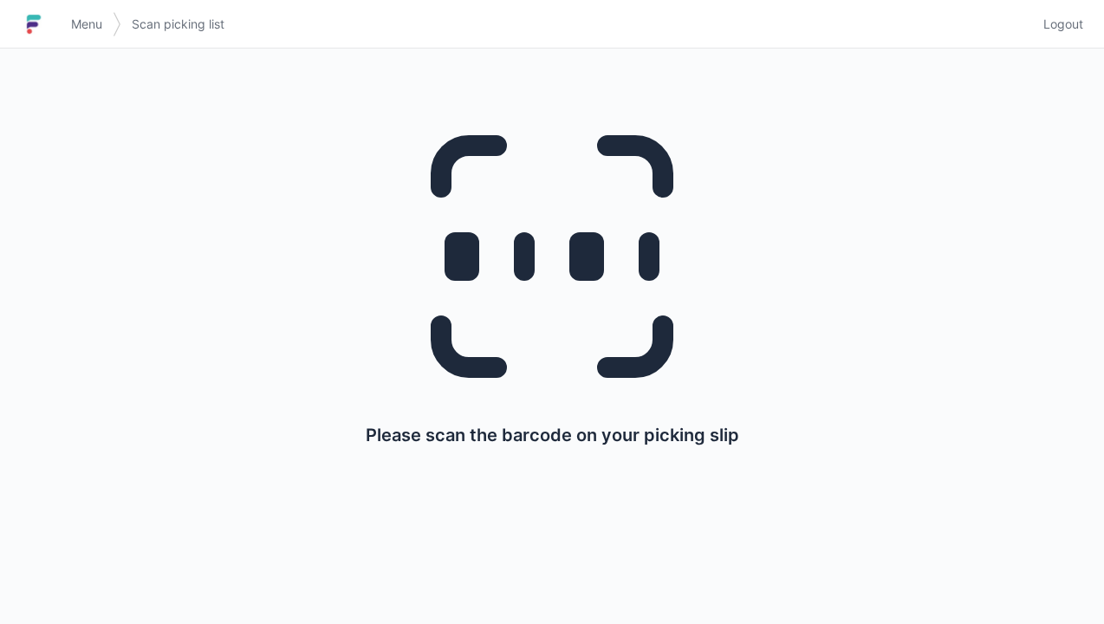
click at [1075, 36] on link "Logout" at bounding box center [1058, 24] width 50 height 31
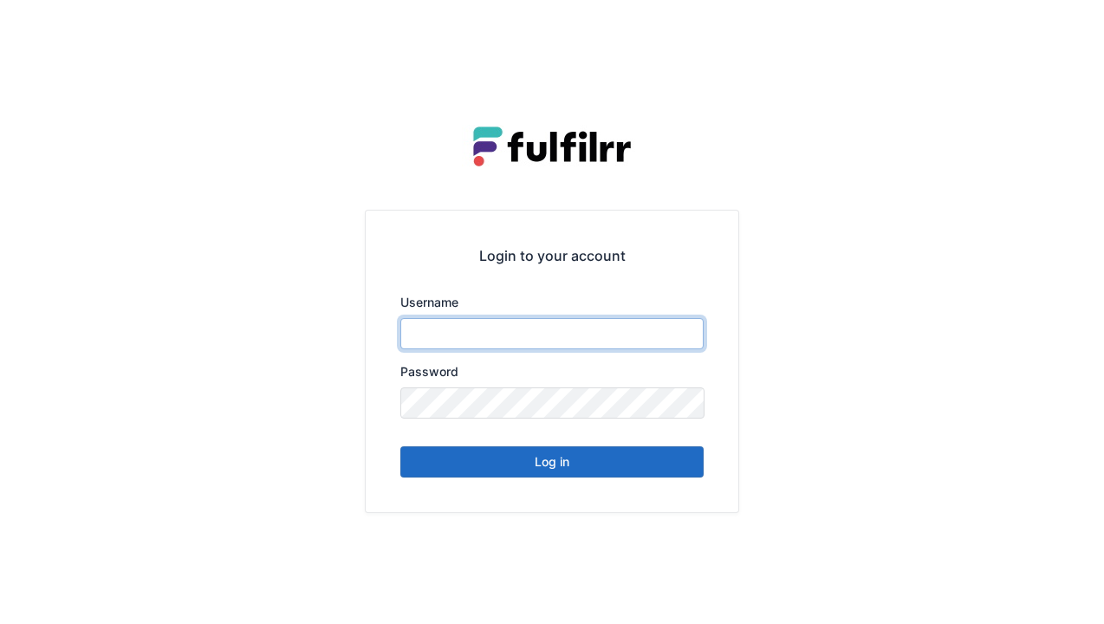
type input "******"
click at [630, 456] on button "Log in" at bounding box center [551, 461] width 303 height 31
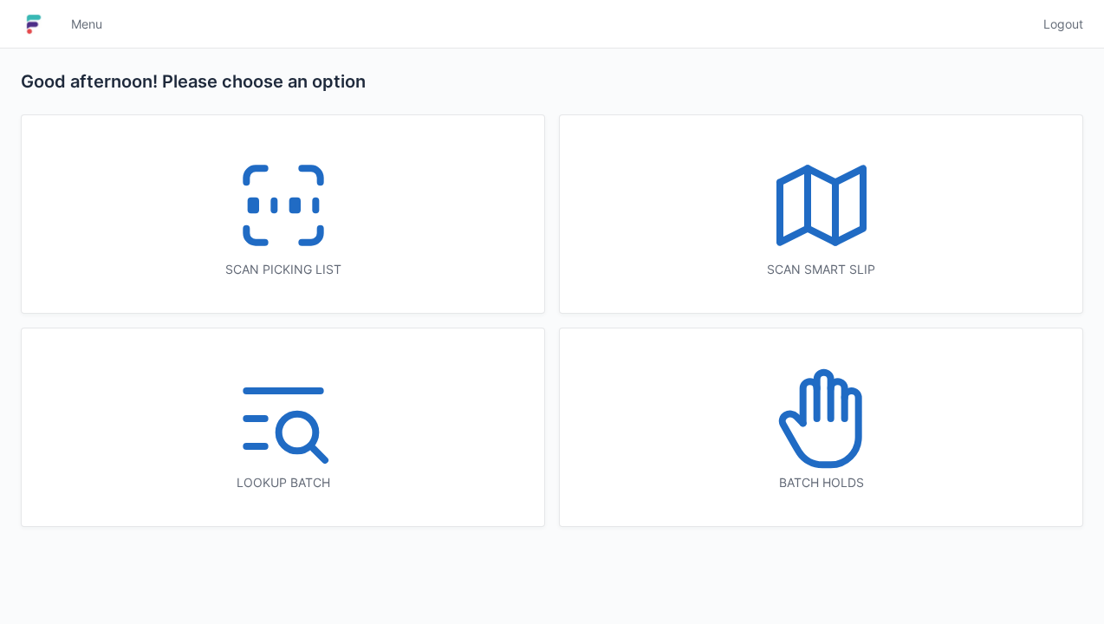
click at [371, 247] on div "Scan picking list" at bounding box center [283, 214] width 522 height 198
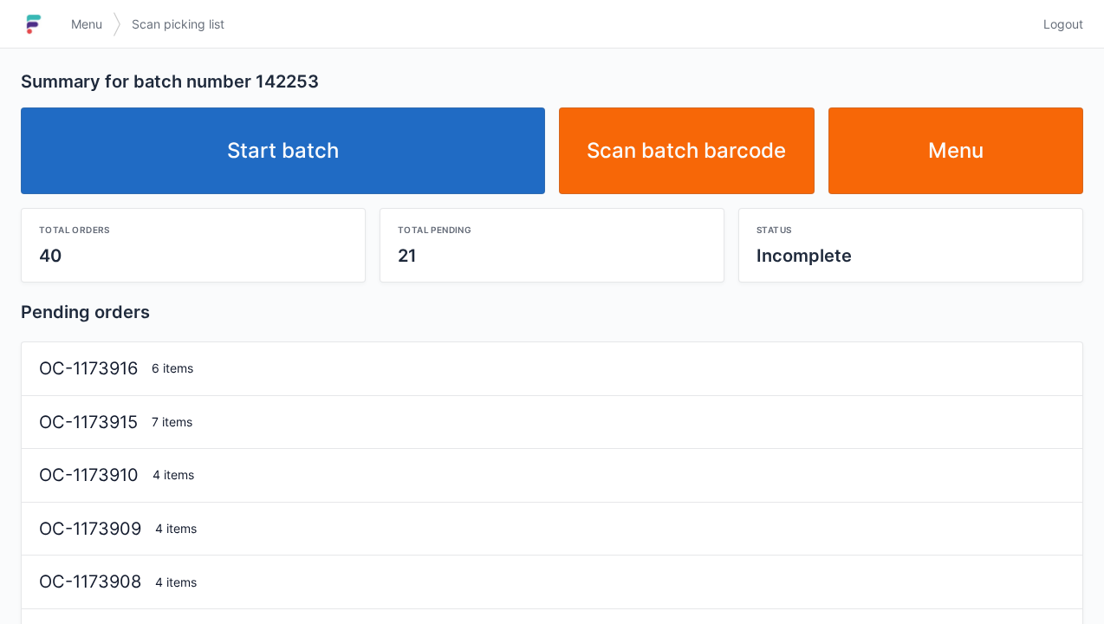
click at [428, 178] on link "Start batch" at bounding box center [283, 150] width 524 height 87
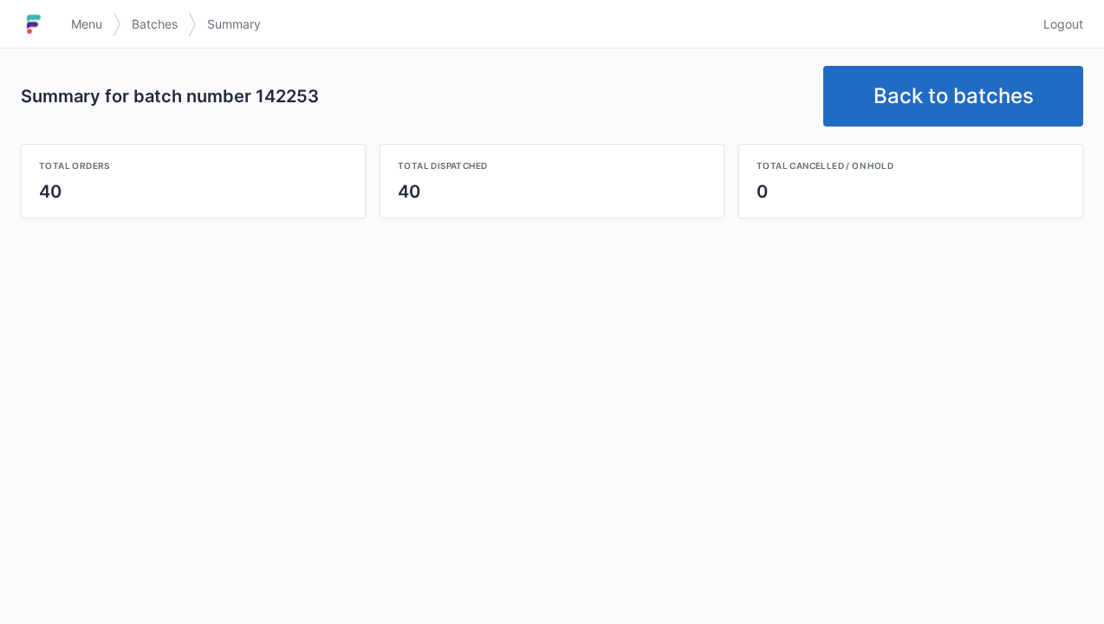
click at [1061, 11] on link "Logout" at bounding box center [1058, 24] width 50 height 31
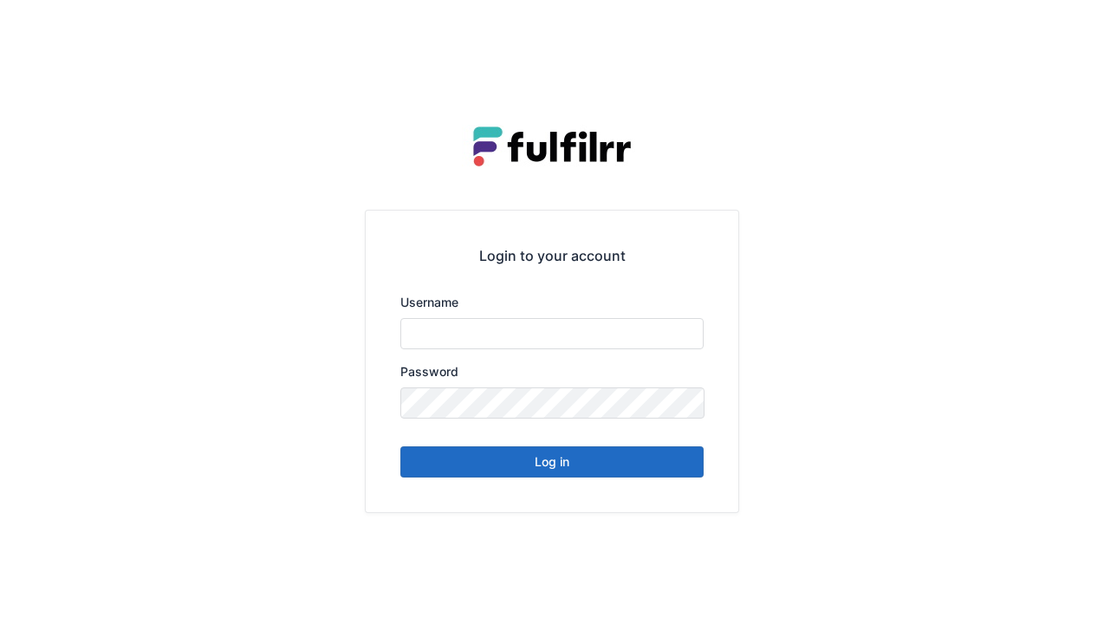
type input "******"
click at [660, 470] on button "Log in" at bounding box center [551, 461] width 303 height 31
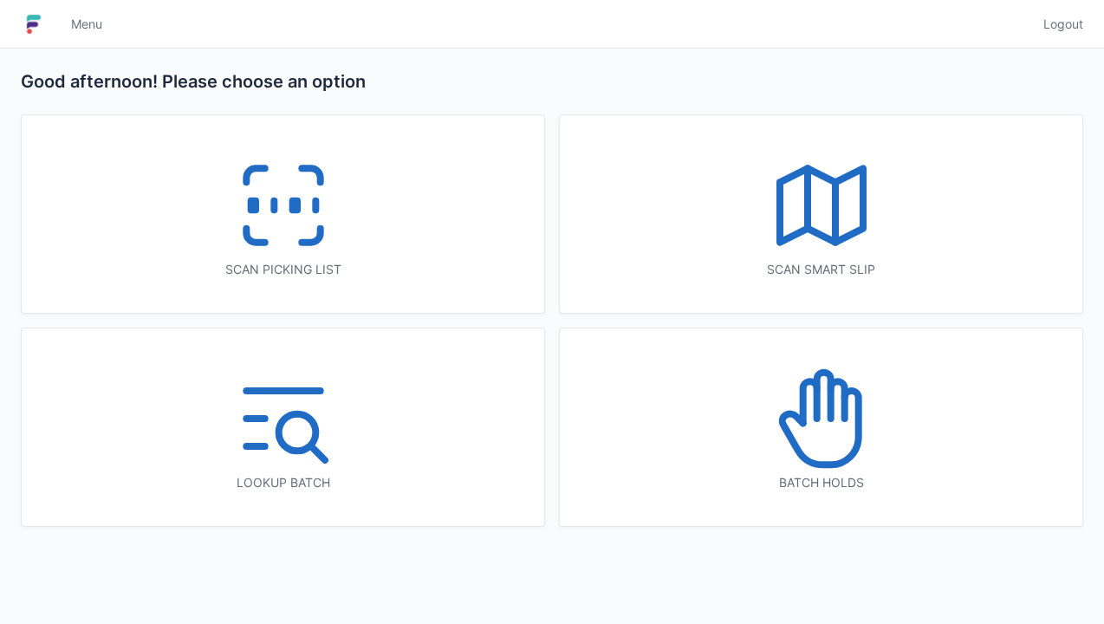
click at [277, 241] on icon at bounding box center [283, 205] width 111 height 111
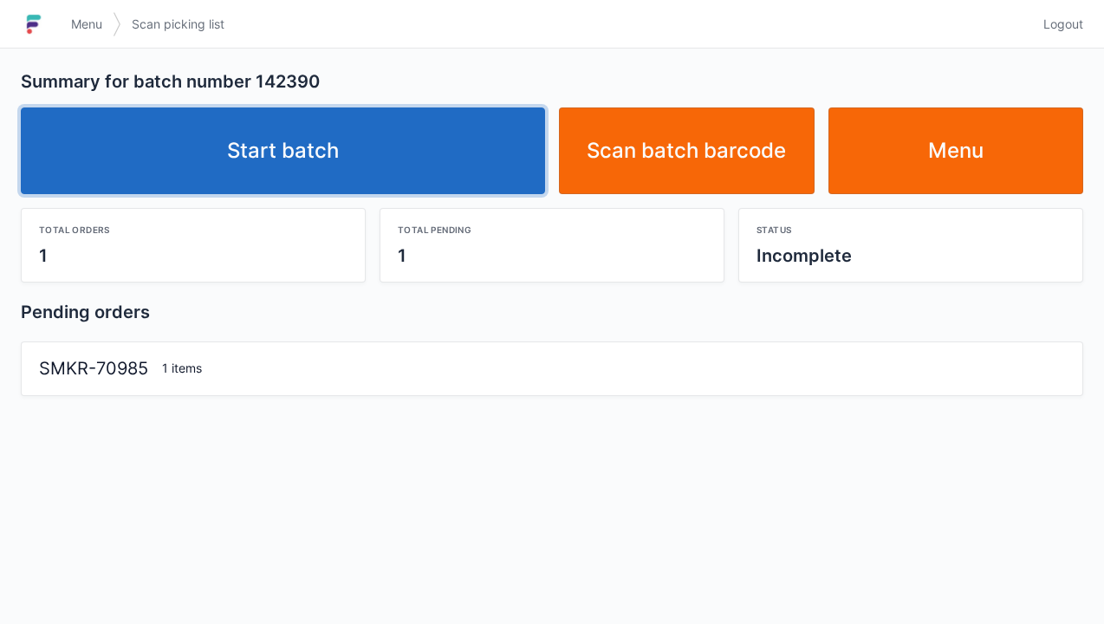
click at [439, 155] on link "Start batch" at bounding box center [283, 150] width 524 height 87
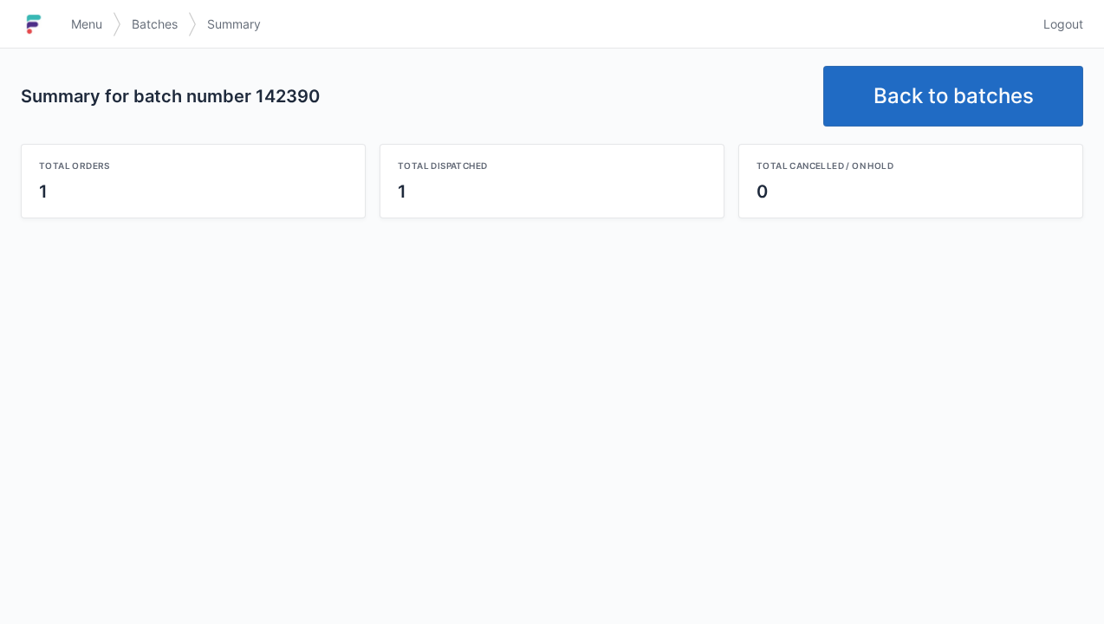
click at [943, 33] on div "Menu Batches Summary" at bounding box center [547, 24] width 972 height 42
click at [1009, 113] on link "Back to batches" at bounding box center [953, 96] width 260 height 61
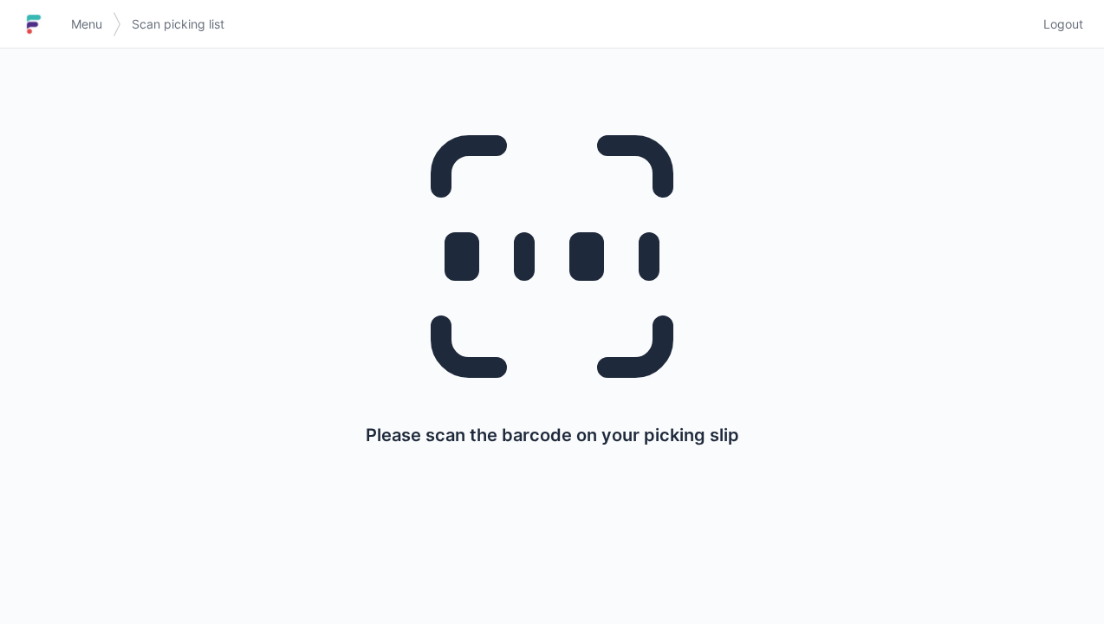
click at [1064, 17] on span "Logout" at bounding box center [1063, 24] width 40 height 17
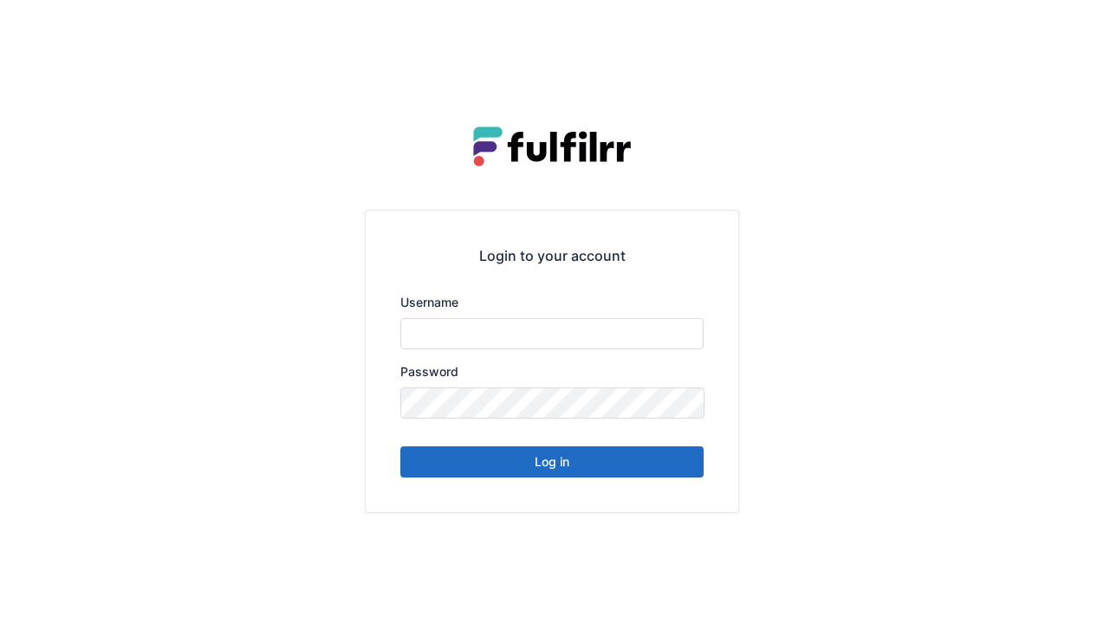
type input "******"
click at [579, 476] on button "Log in" at bounding box center [551, 461] width 303 height 31
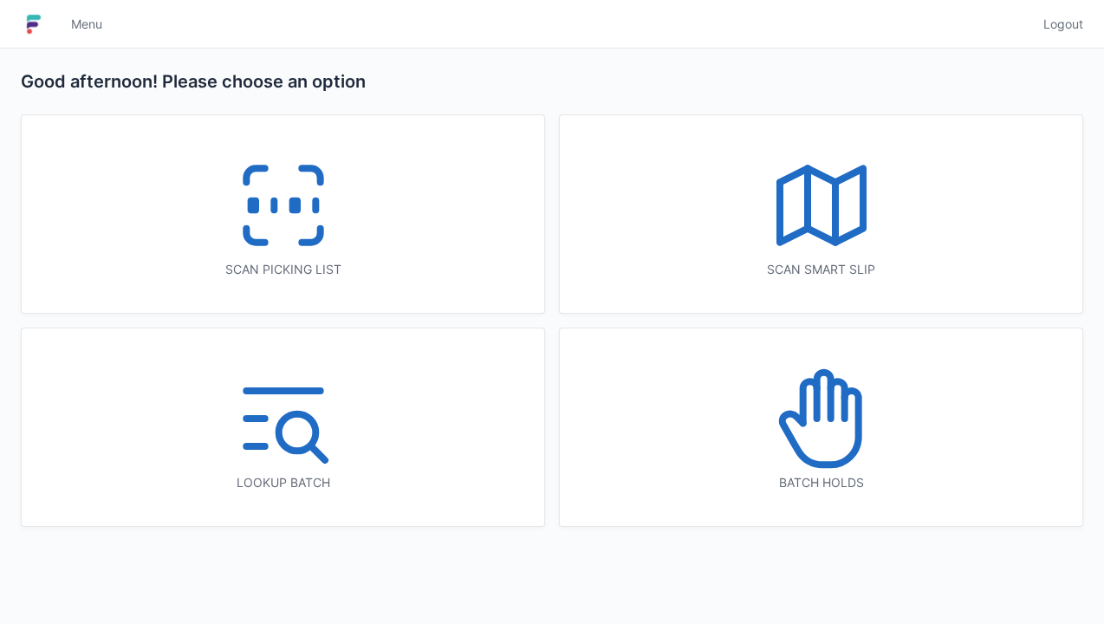
click at [329, 237] on icon at bounding box center [283, 205] width 111 height 111
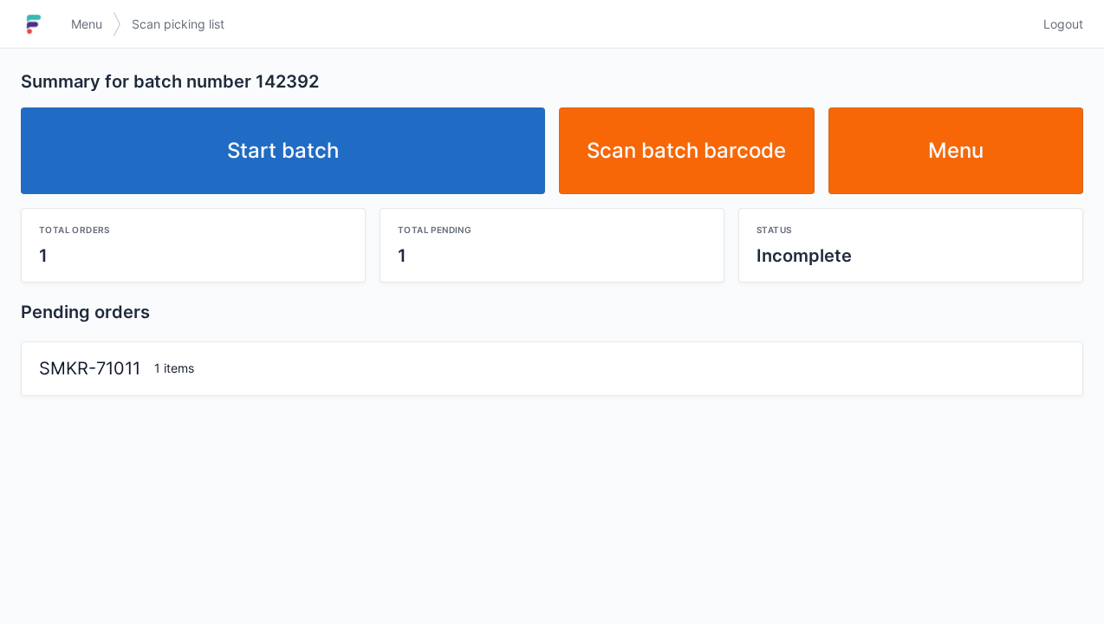
click at [445, 167] on link "Start batch" at bounding box center [283, 150] width 524 height 87
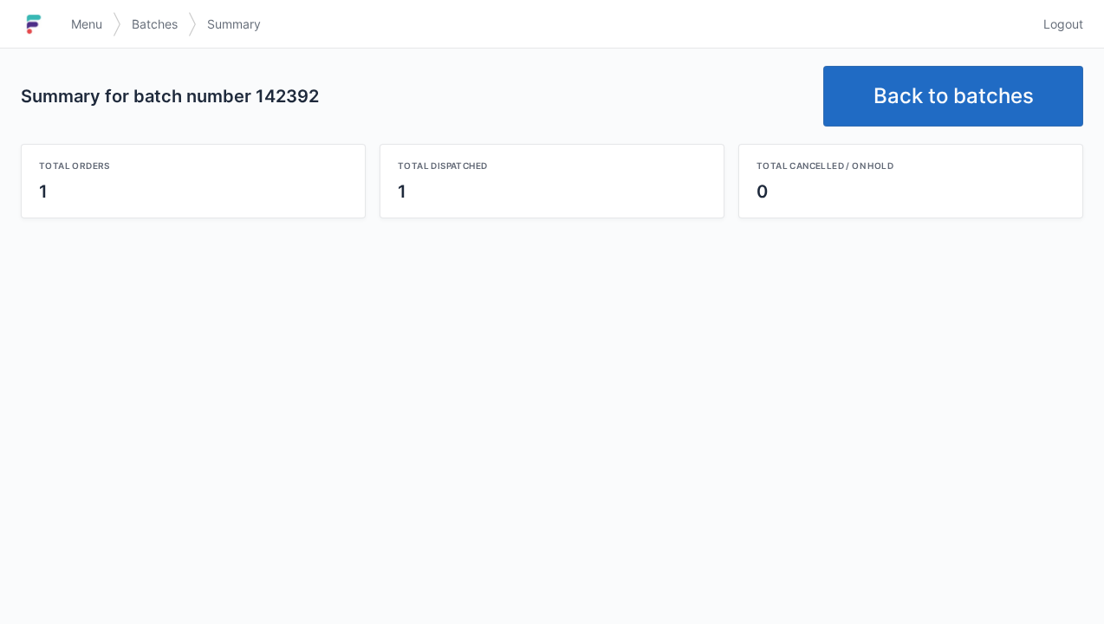
click at [959, 114] on link "Back to batches" at bounding box center [953, 96] width 260 height 61
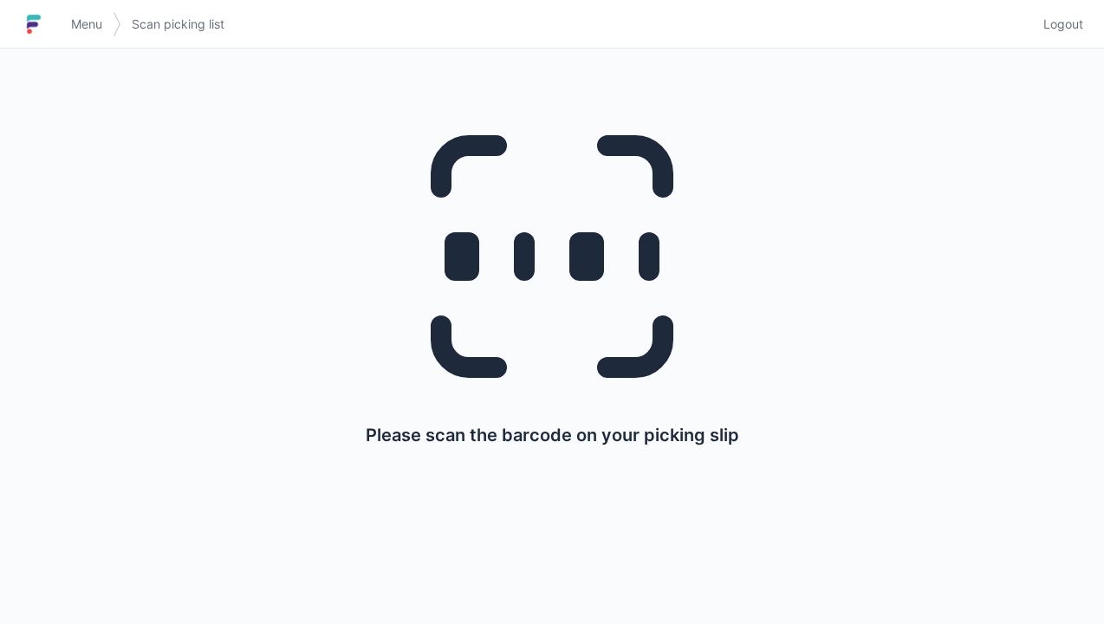
click at [1061, 30] on span "Logout" at bounding box center [1063, 24] width 40 height 17
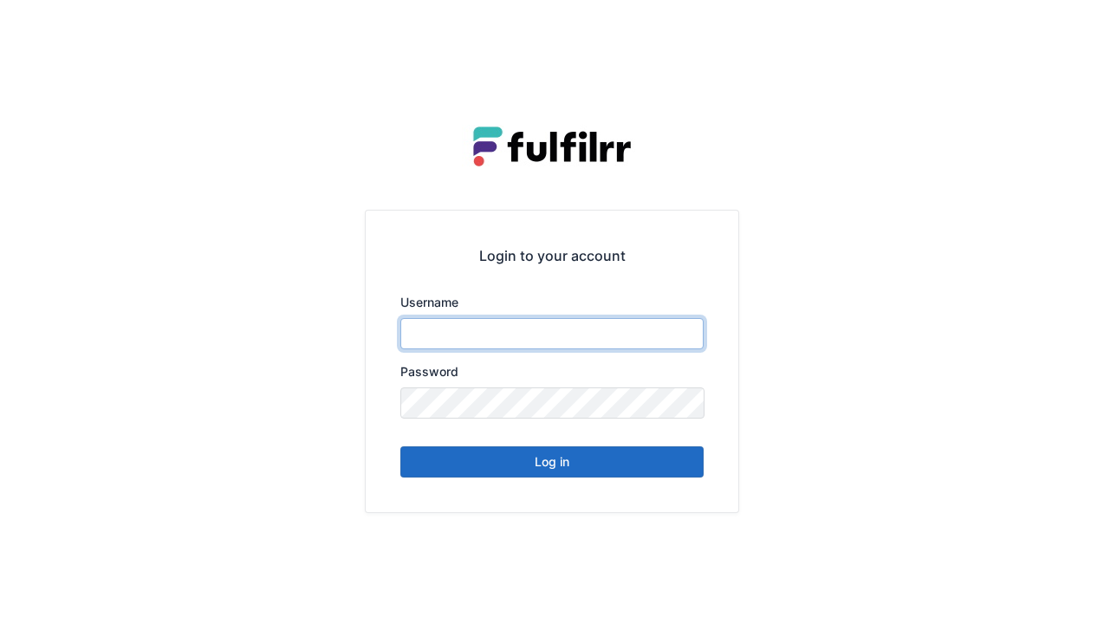
type input "******"
click at [537, 474] on button "Log in" at bounding box center [551, 461] width 303 height 31
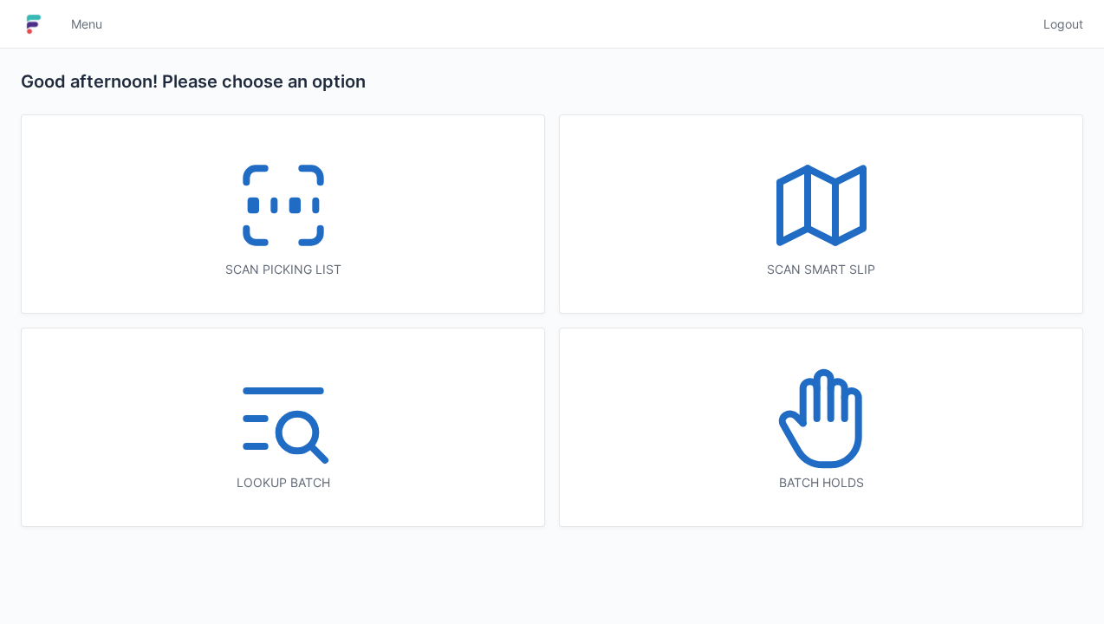
click at [248, 251] on icon at bounding box center [283, 205] width 111 height 111
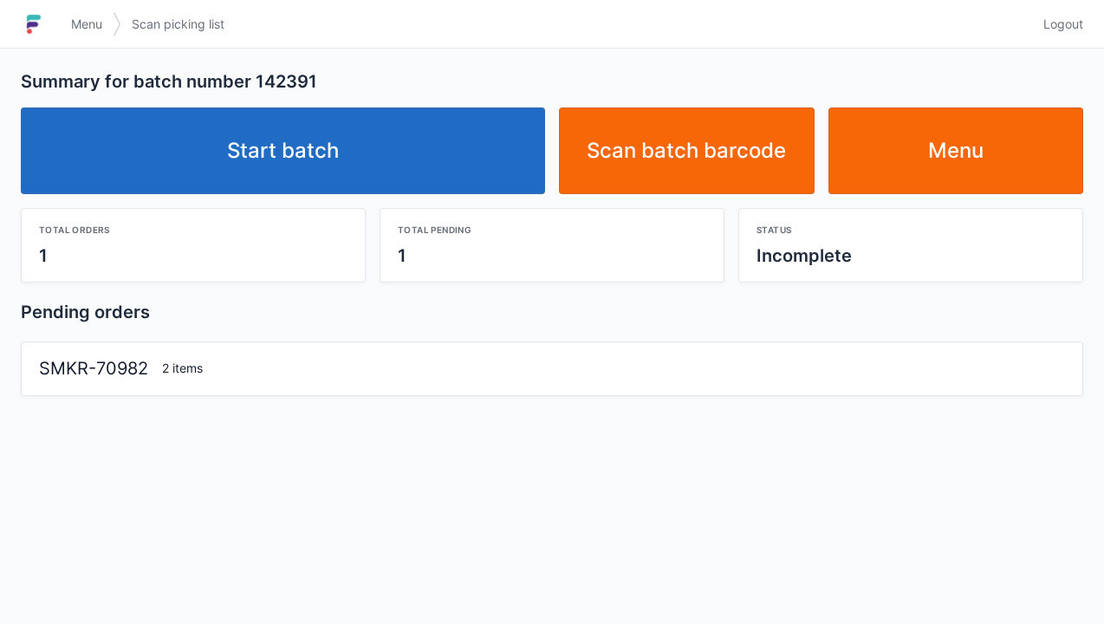
click at [456, 181] on link "Start batch" at bounding box center [283, 150] width 524 height 87
